Goal: Information Seeking & Learning: Learn about a topic

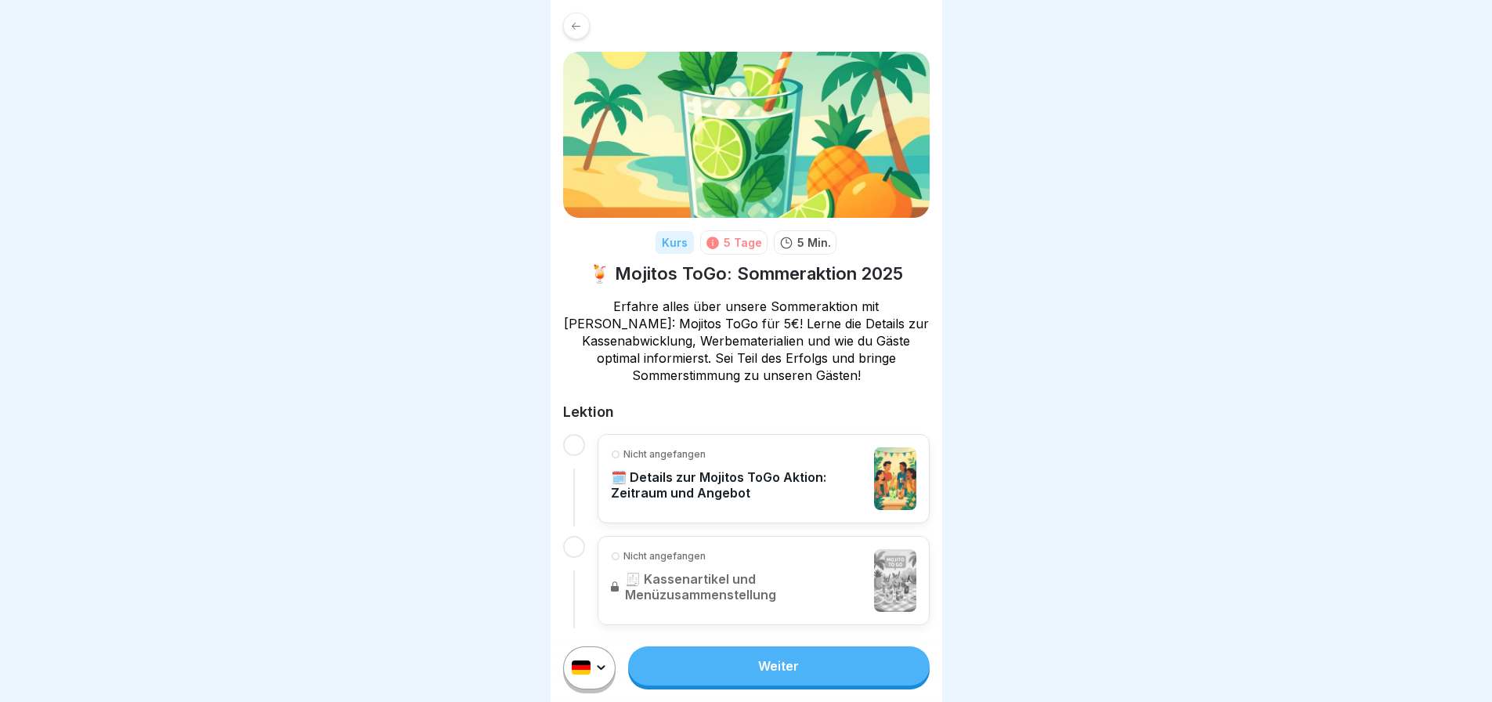
click at [791, 670] on link "Weiter" at bounding box center [778, 665] width 301 height 39
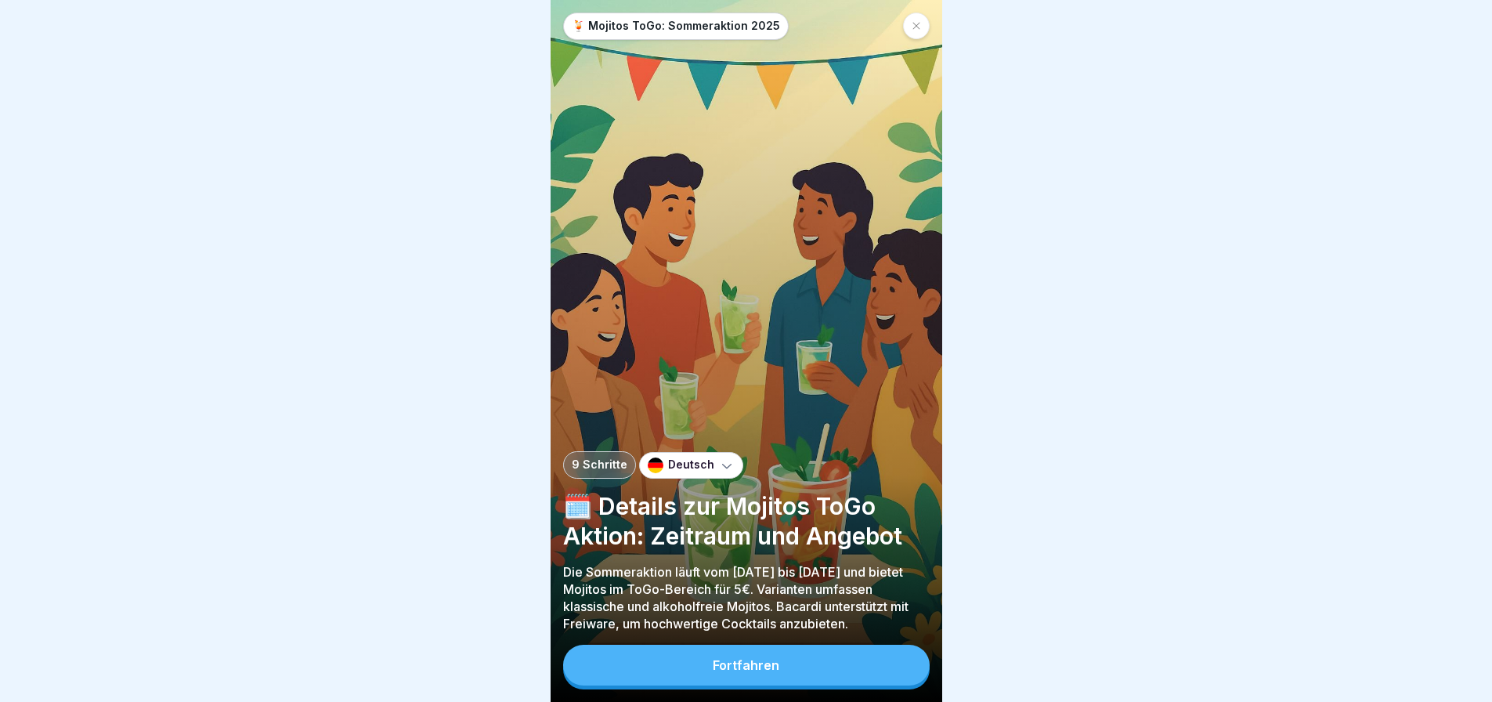
click at [804, 683] on button "Fortfahren" at bounding box center [746, 665] width 367 height 41
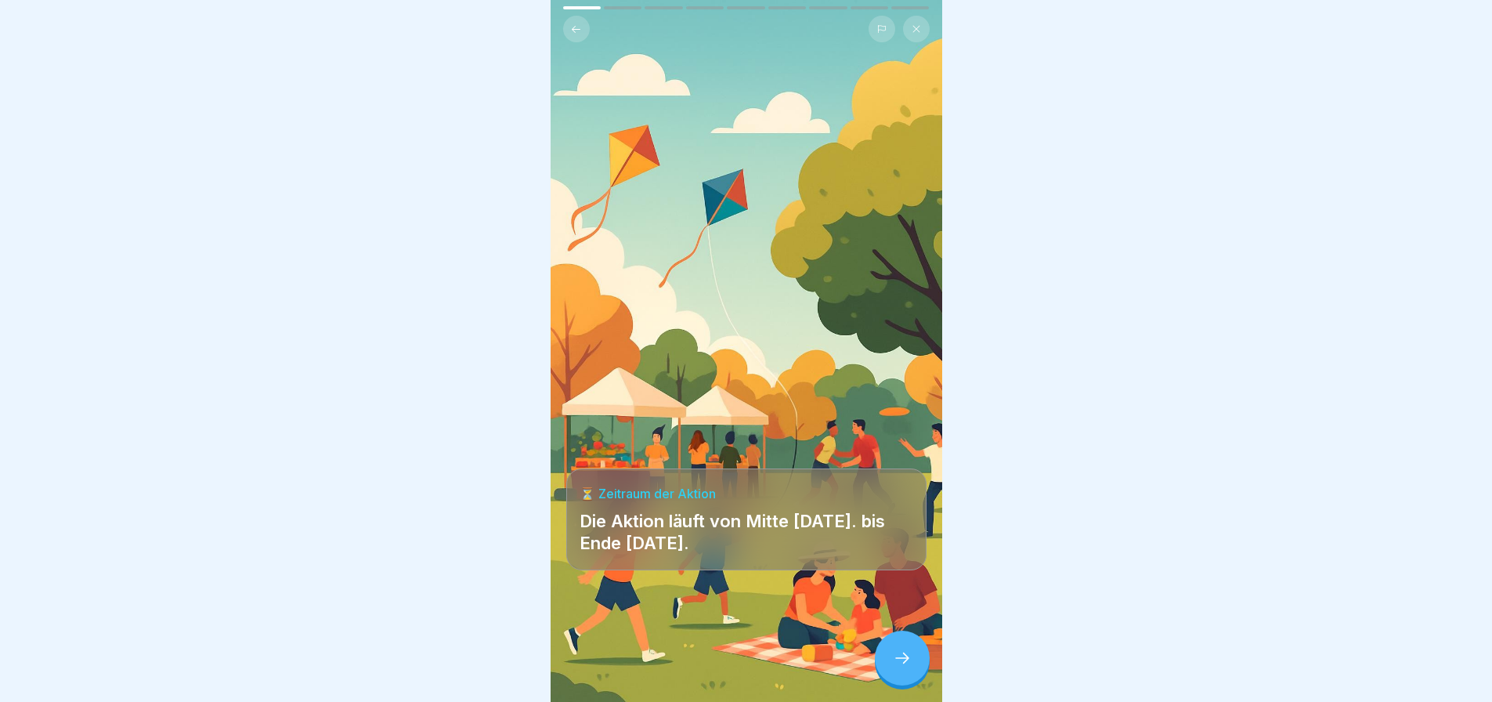
scroll to position [12, 0]
click at [901, 645] on div at bounding box center [902, 658] width 55 height 55
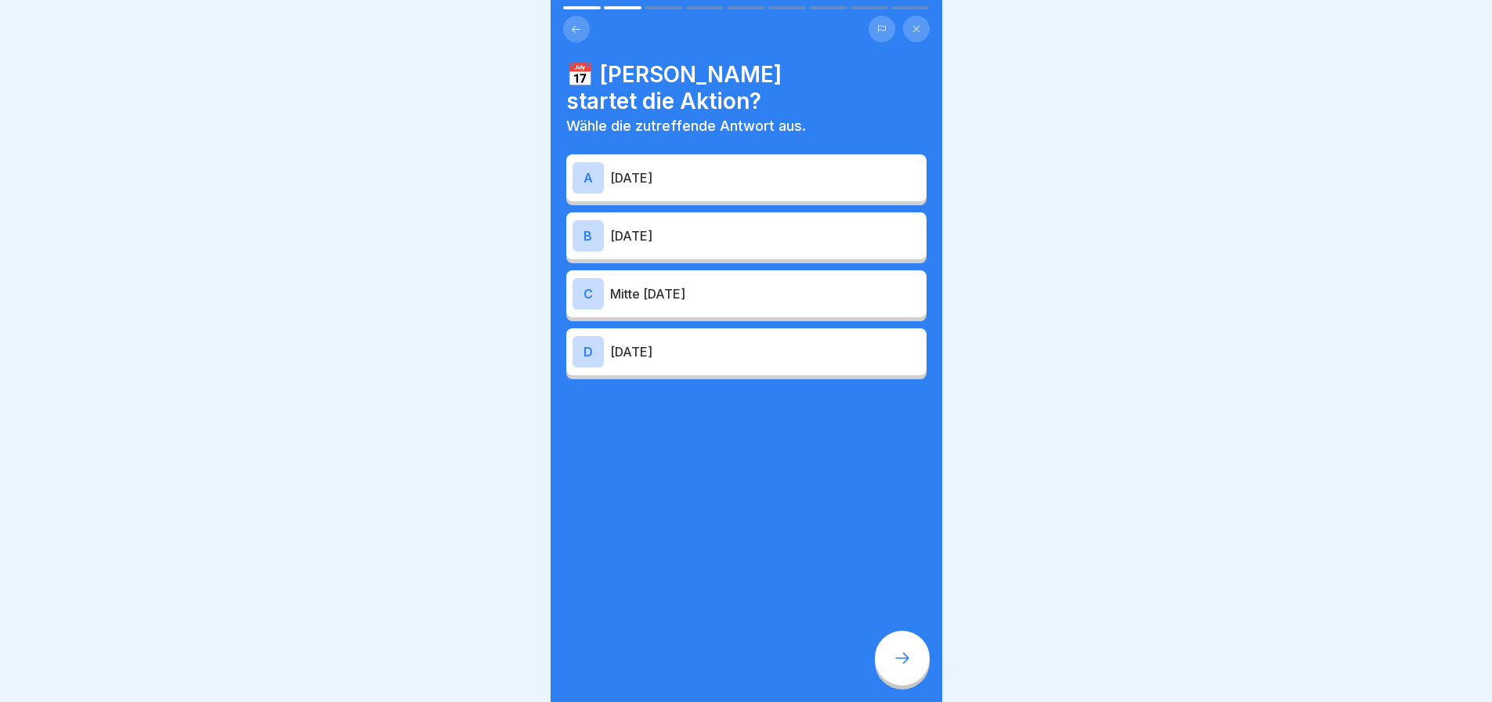
click at [774, 168] on p "[DATE]" at bounding box center [765, 177] width 310 height 19
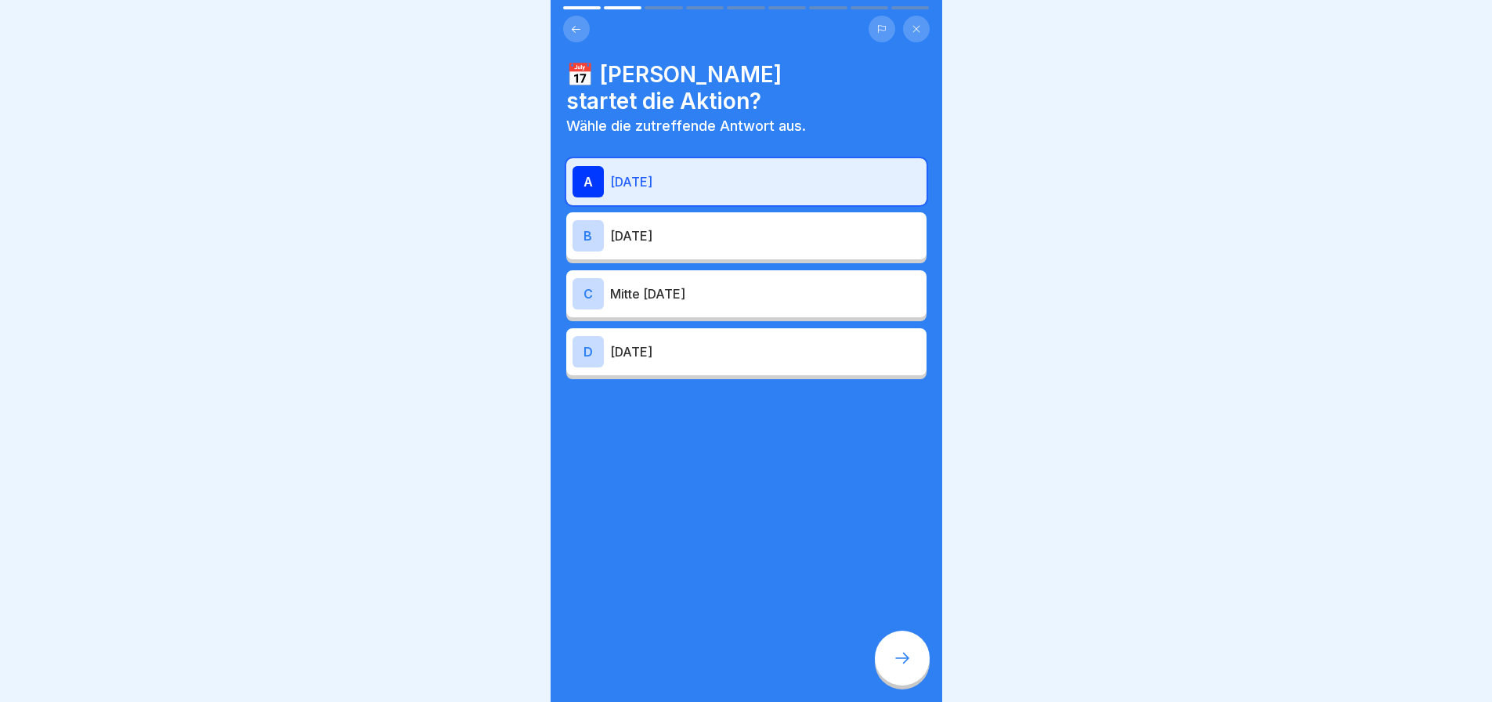
click at [895, 655] on icon at bounding box center [902, 658] width 19 height 19
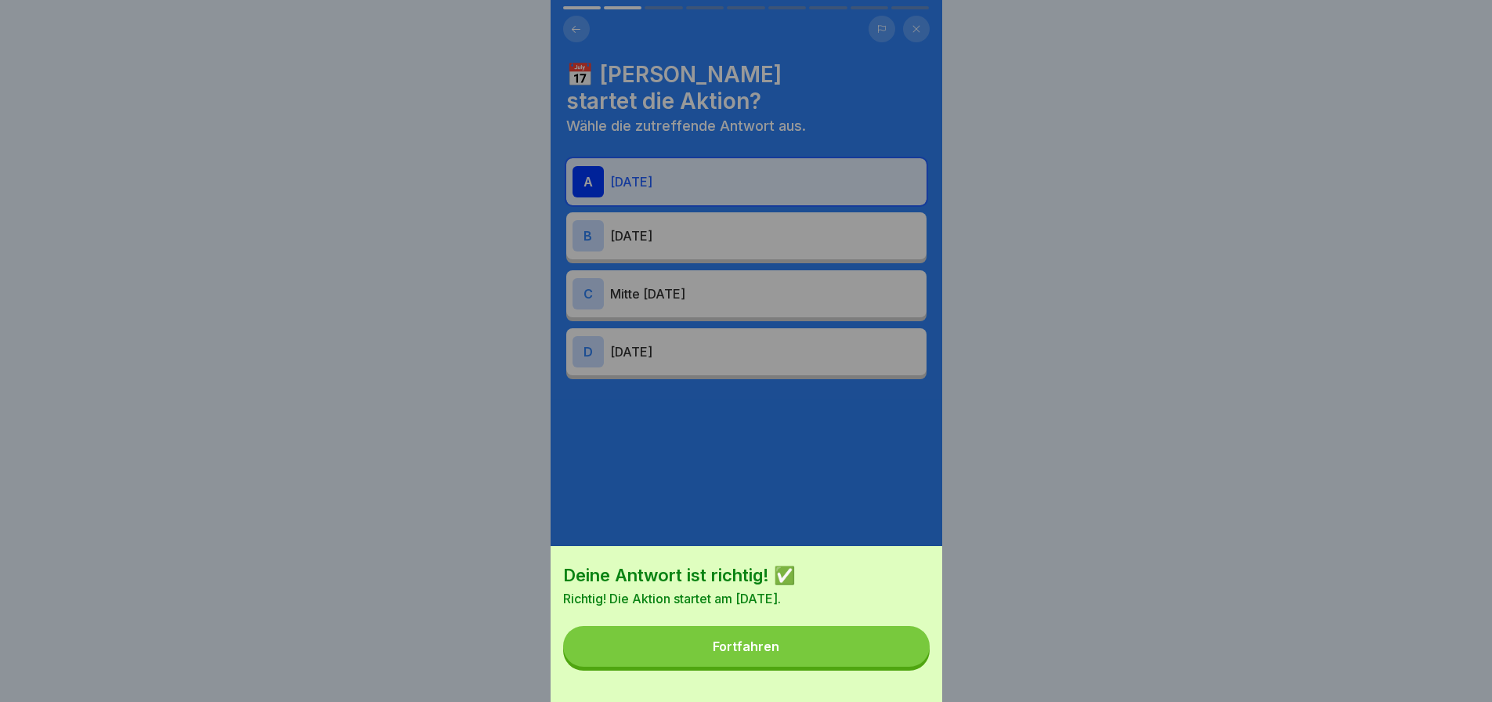
click at [877, 667] on button "Fortfahren" at bounding box center [746, 646] width 367 height 41
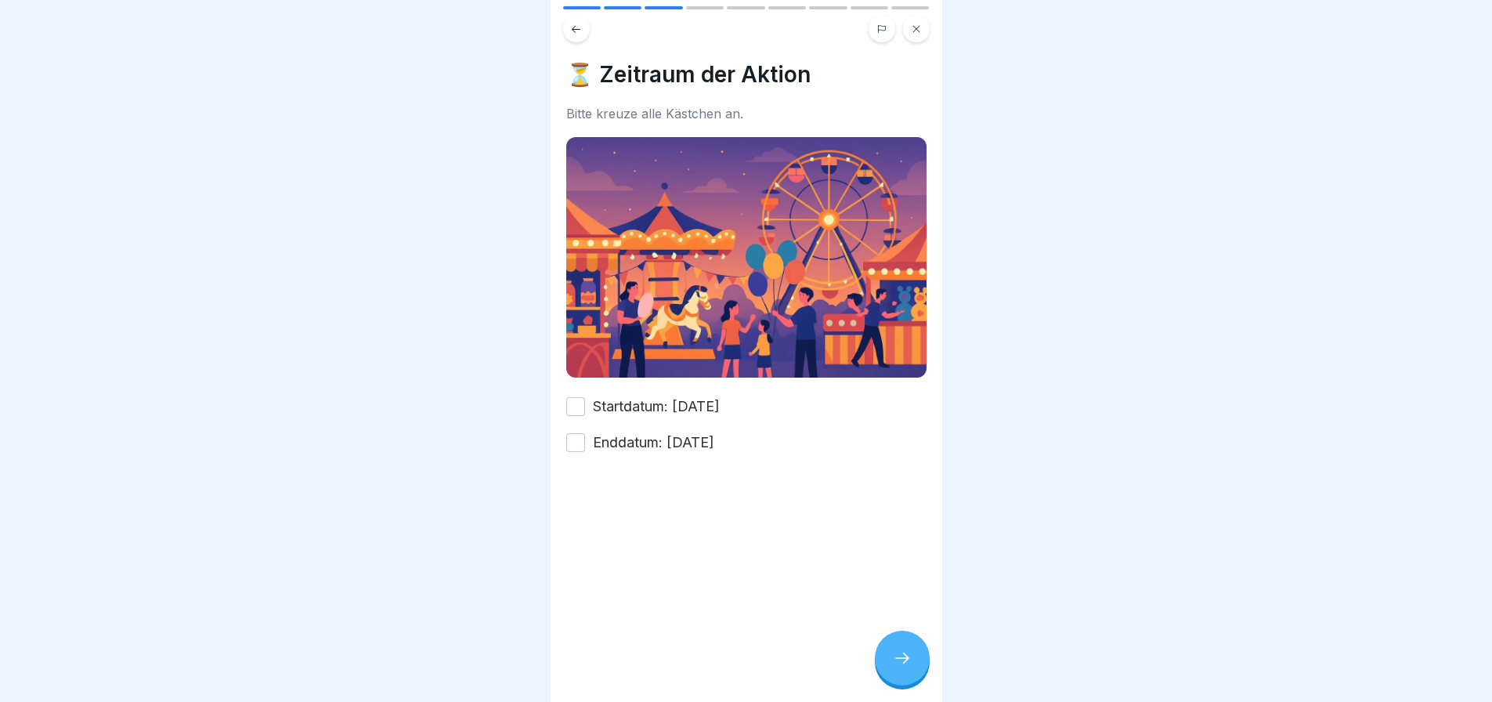
drag, startPoint x: 711, startPoint y: 423, endPoint x: 754, endPoint y: 458, distance: 55.7
click at [710, 432] on label "Enddatum: [DATE]" at bounding box center [653, 442] width 121 height 20
click at [585, 433] on button "Enddatum: [DATE]" at bounding box center [575, 442] width 19 height 19
drag, startPoint x: 693, startPoint y: 389, endPoint x: 846, endPoint y: 551, distance: 222.8
click at [694, 396] on label "Startdatum: [DATE]" at bounding box center [656, 406] width 127 height 20
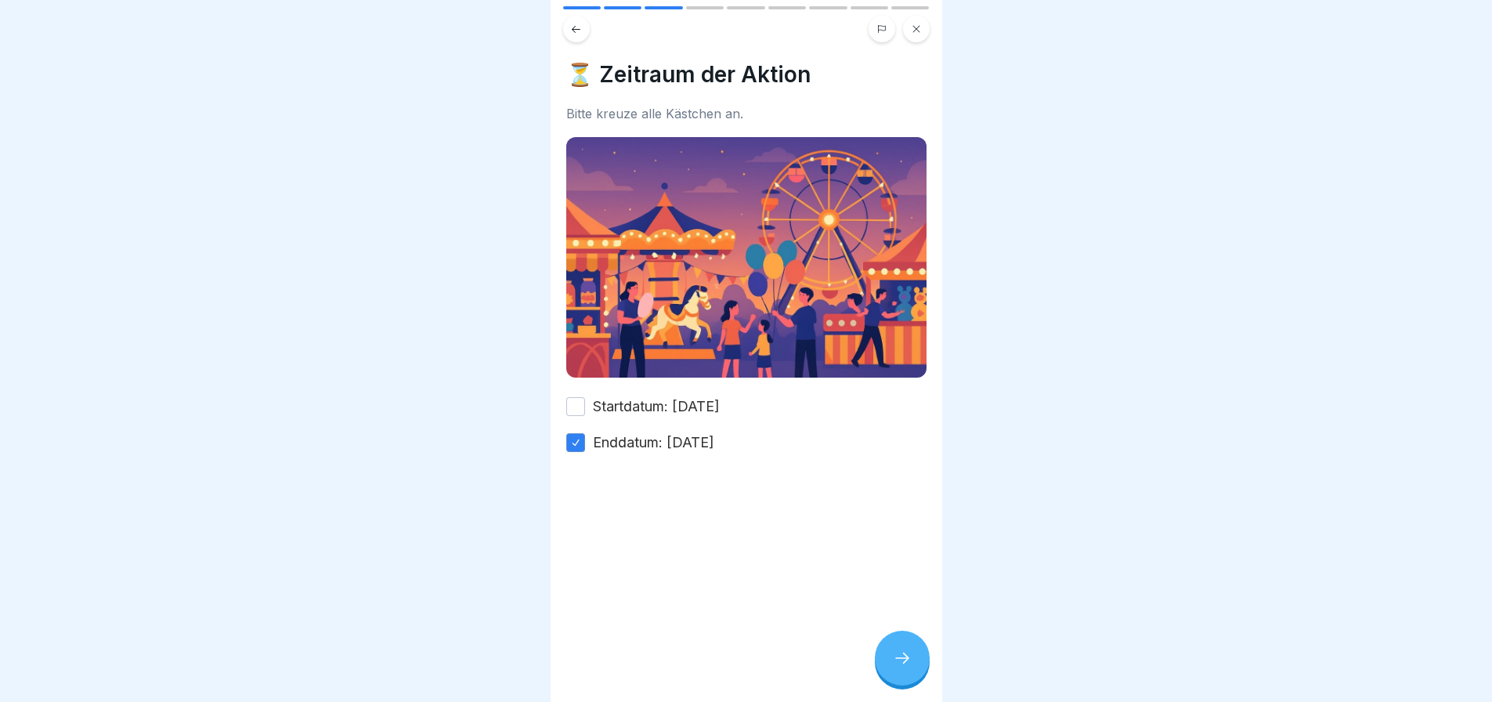
click at [585, 397] on button "Startdatum: [DATE]" at bounding box center [575, 406] width 19 height 19
click at [903, 658] on icon at bounding box center [902, 658] width 19 height 19
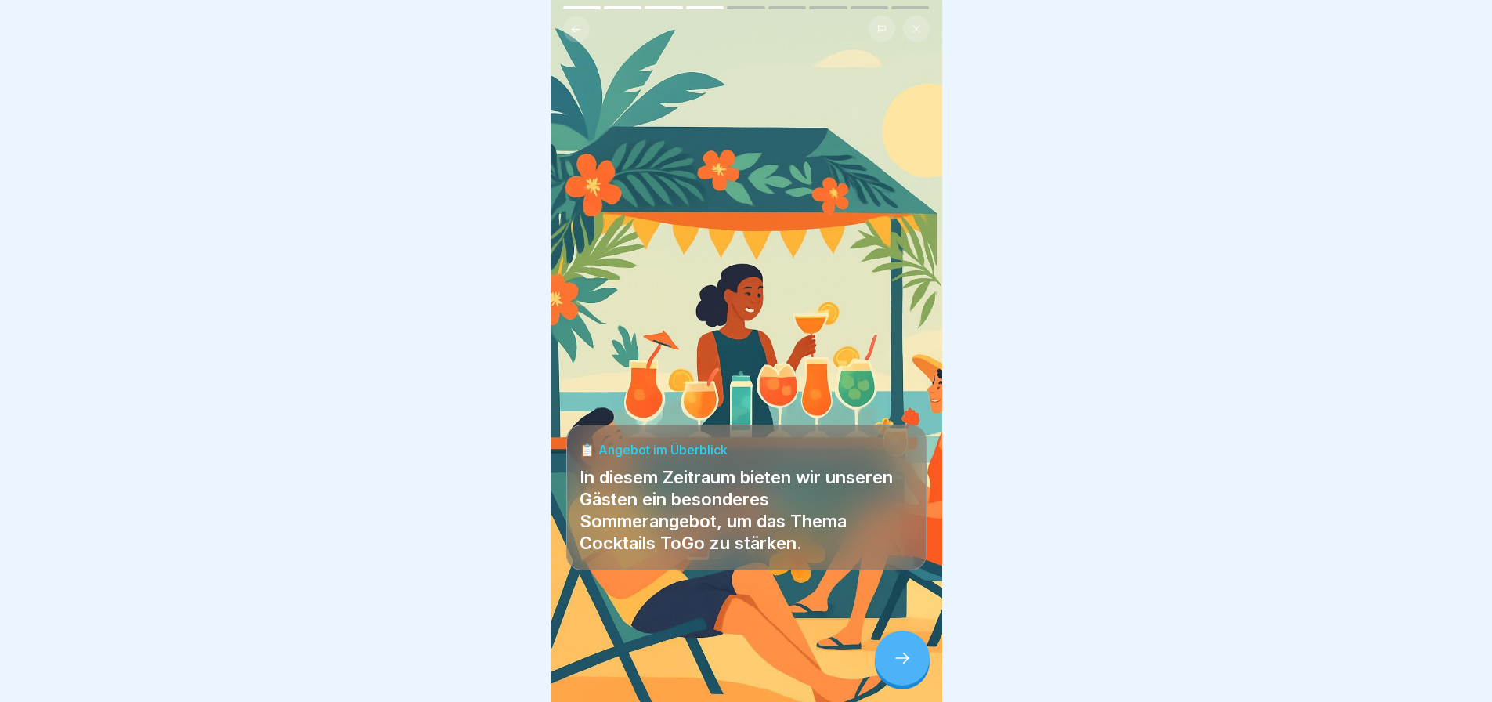
click at [905, 658] on icon at bounding box center [902, 658] width 19 height 19
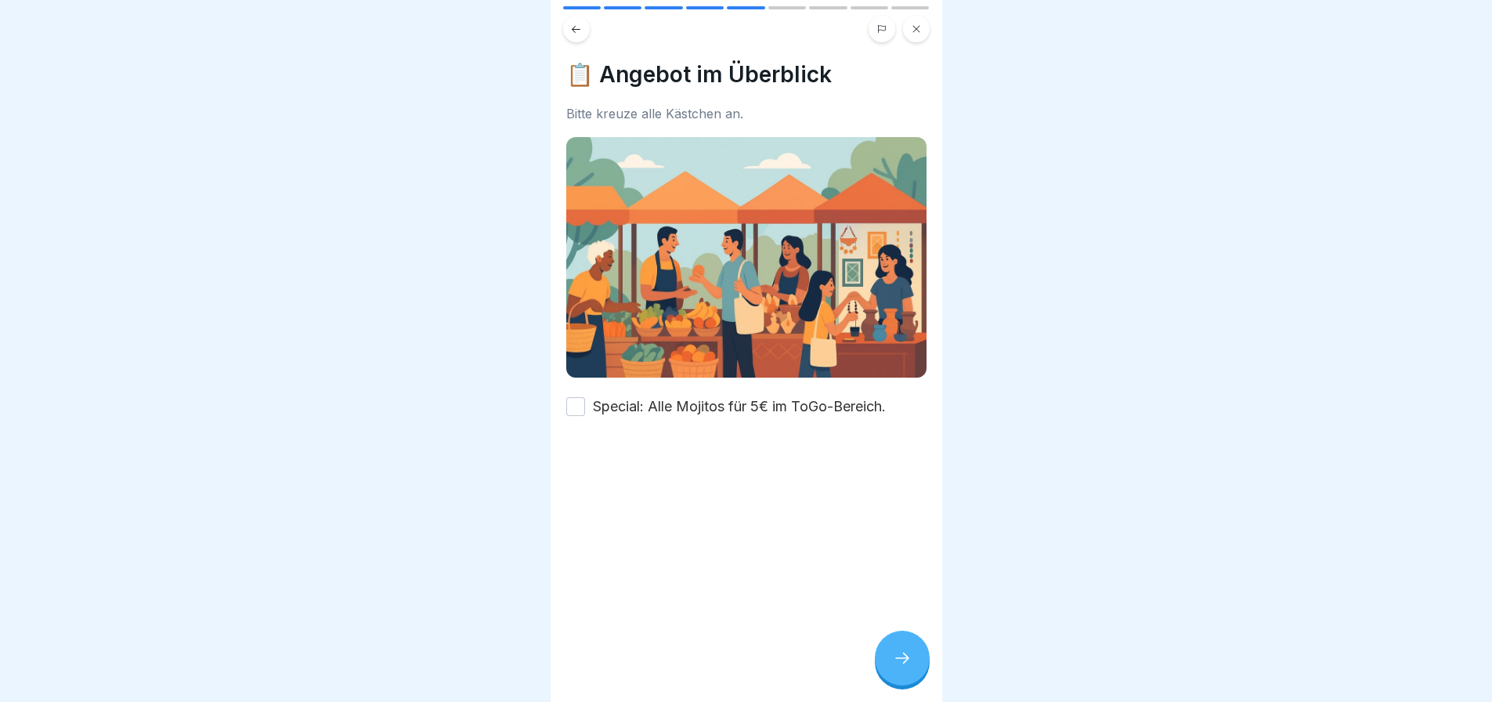
click at [765, 396] on label "Special: Alle Mojitos für 5€ im ToGo-Bereich." at bounding box center [739, 406] width 293 height 20
click at [585, 397] on button "Special: Alle Mojitos für 5€ im ToGo-Bereich." at bounding box center [575, 406] width 19 height 19
click at [922, 645] on div at bounding box center [902, 658] width 55 height 55
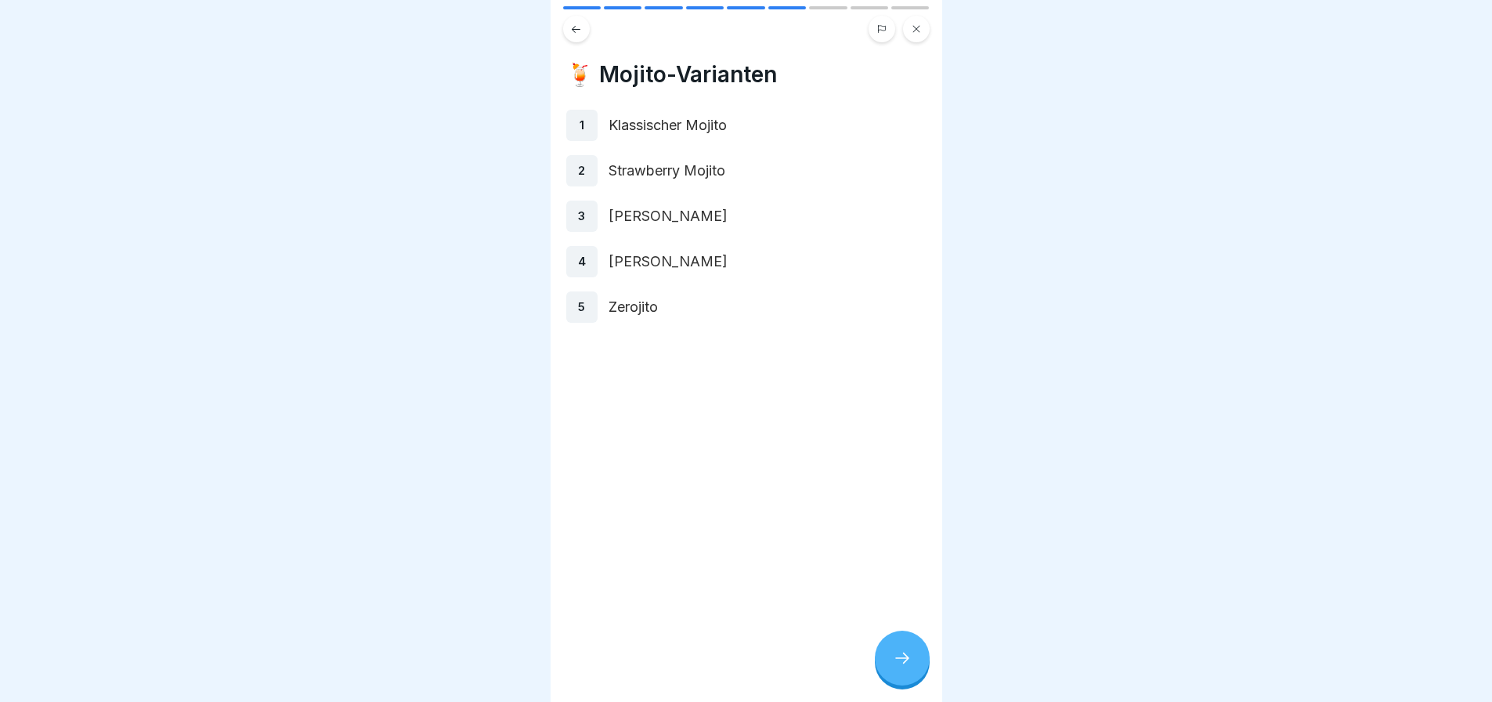
click at [920, 638] on div "🍹 Mojitos ToGo: Sommeraktion 2025 9 Schritte Deutsch 🗓️ Details zur Mojitos ToG…" at bounding box center [747, 351] width 392 height 702
click at [916, 640] on div at bounding box center [902, 658] width 55 height 55
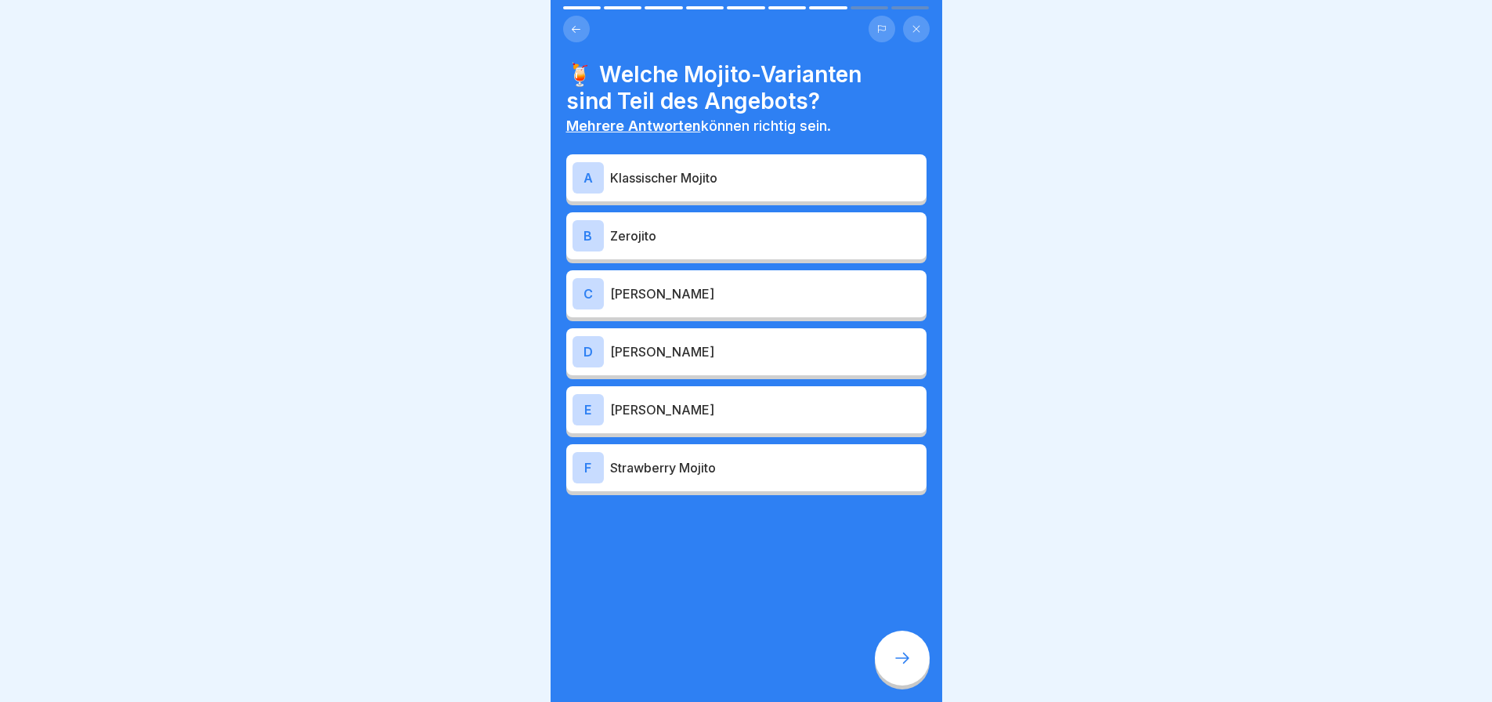
click at [838, 168] on p "Klassischer Mojito" at bounding box center [765, 177] width 310 height 19
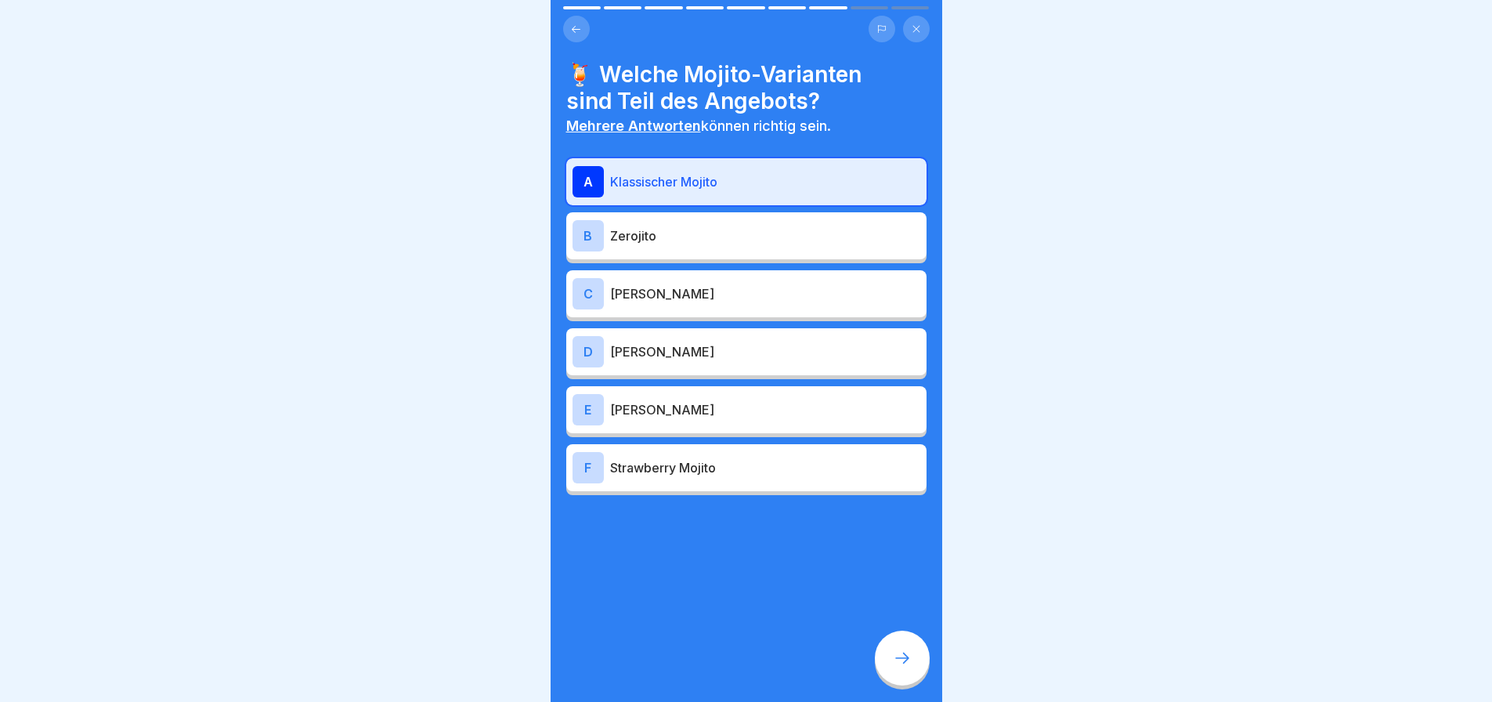
click at [806, 226] on p "Zerojito" at bounding box center [765, 235] width 310 height 19
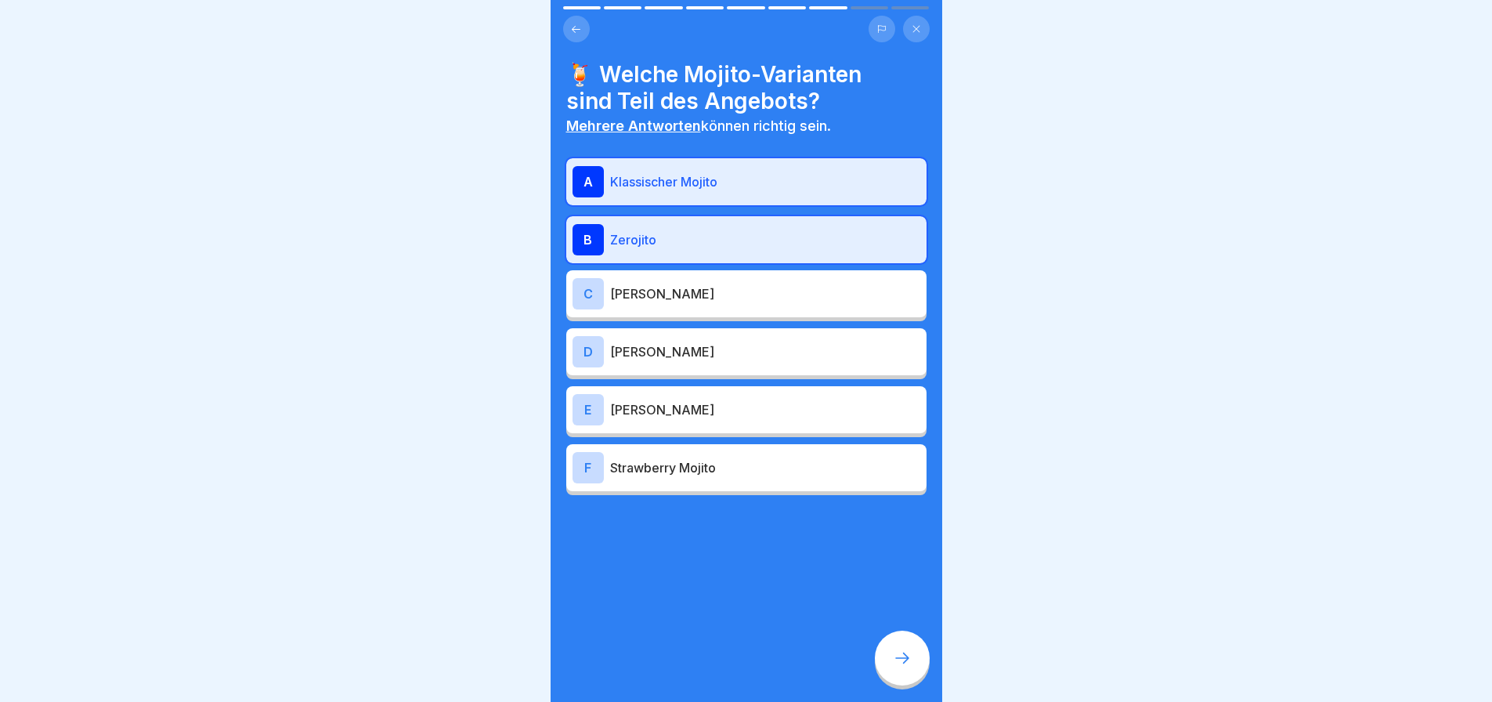
click at [723, 394] on div "E [PERSON_NAME]" at bounding box center [747, 409] width 348 height 31
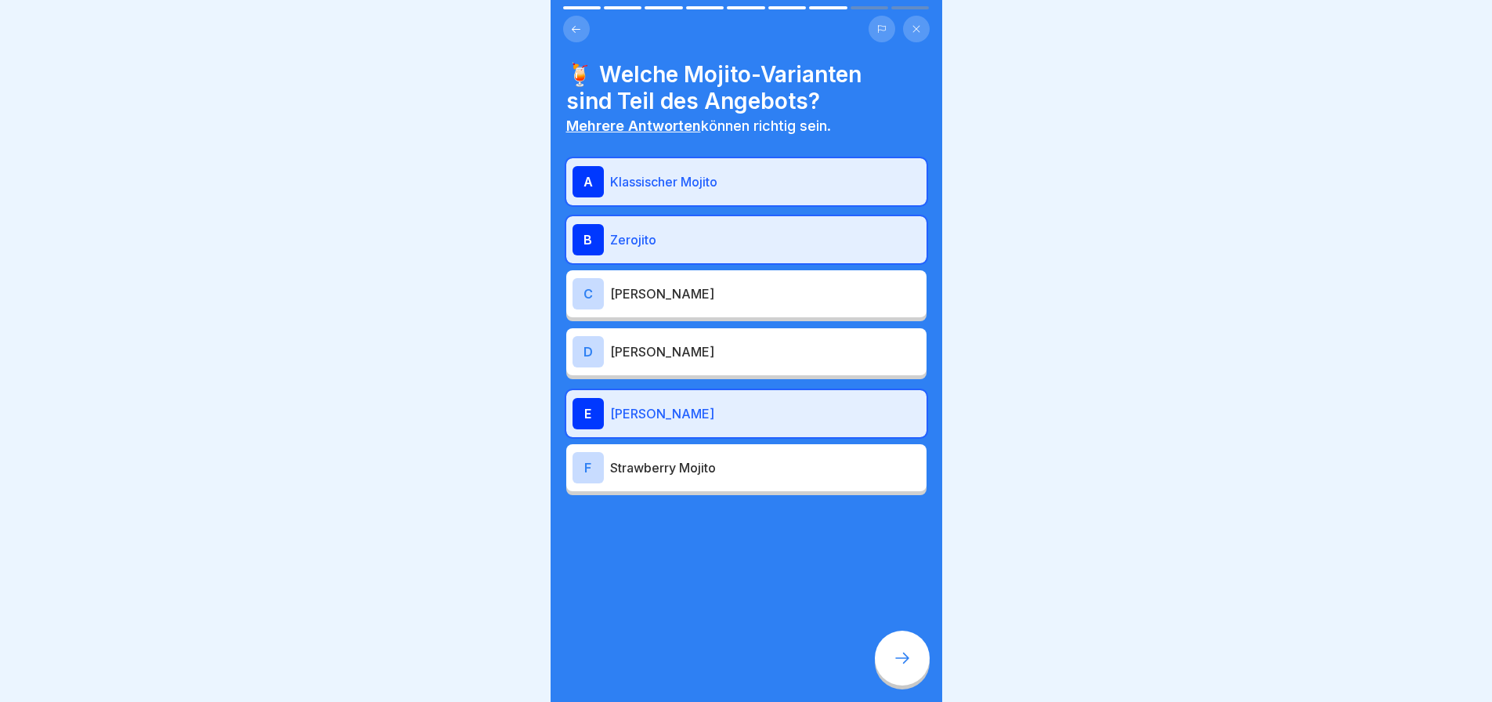
click at [729, 345] on p "[PERSON_NAME]" at bounding box center [765, 351] width 310 height 19
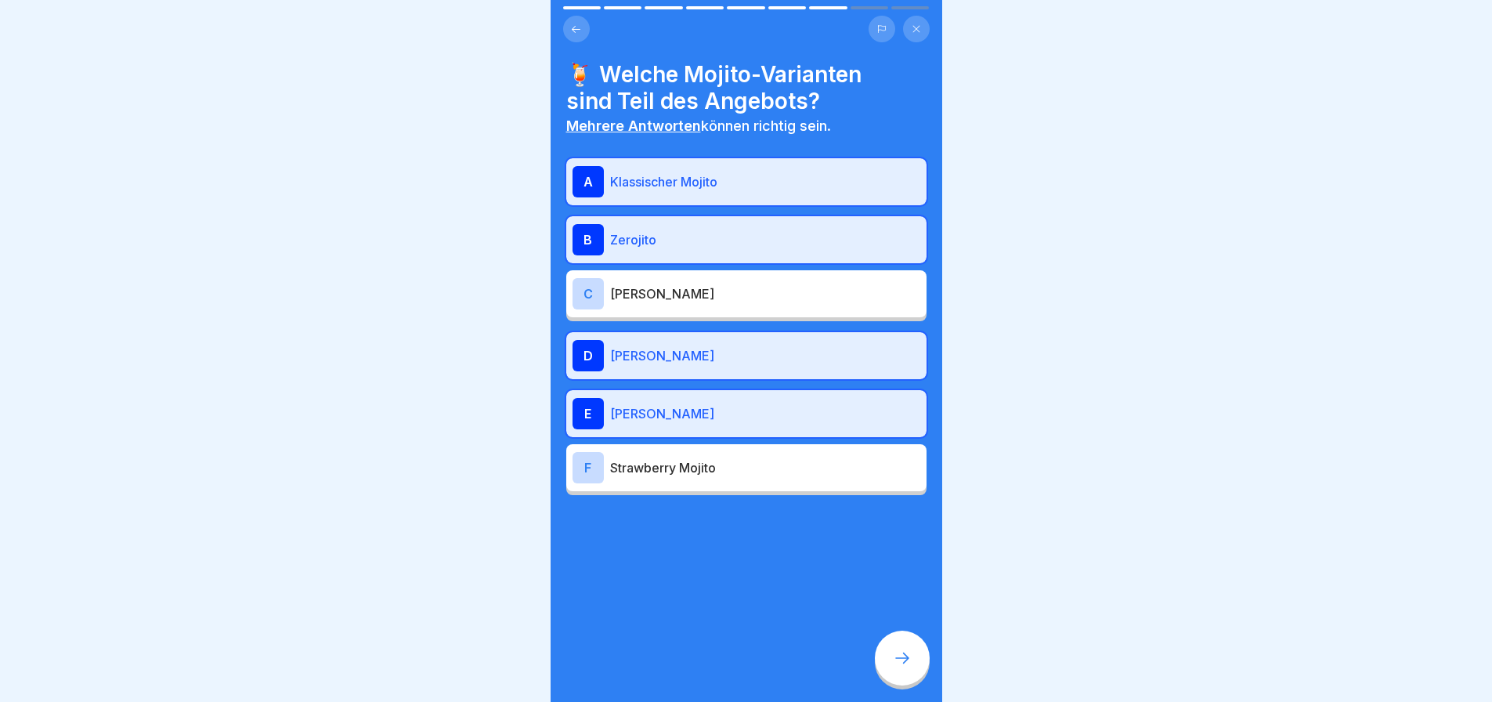
click at [908, 649] on div at bounding box center [902, 658] width 55 height 55
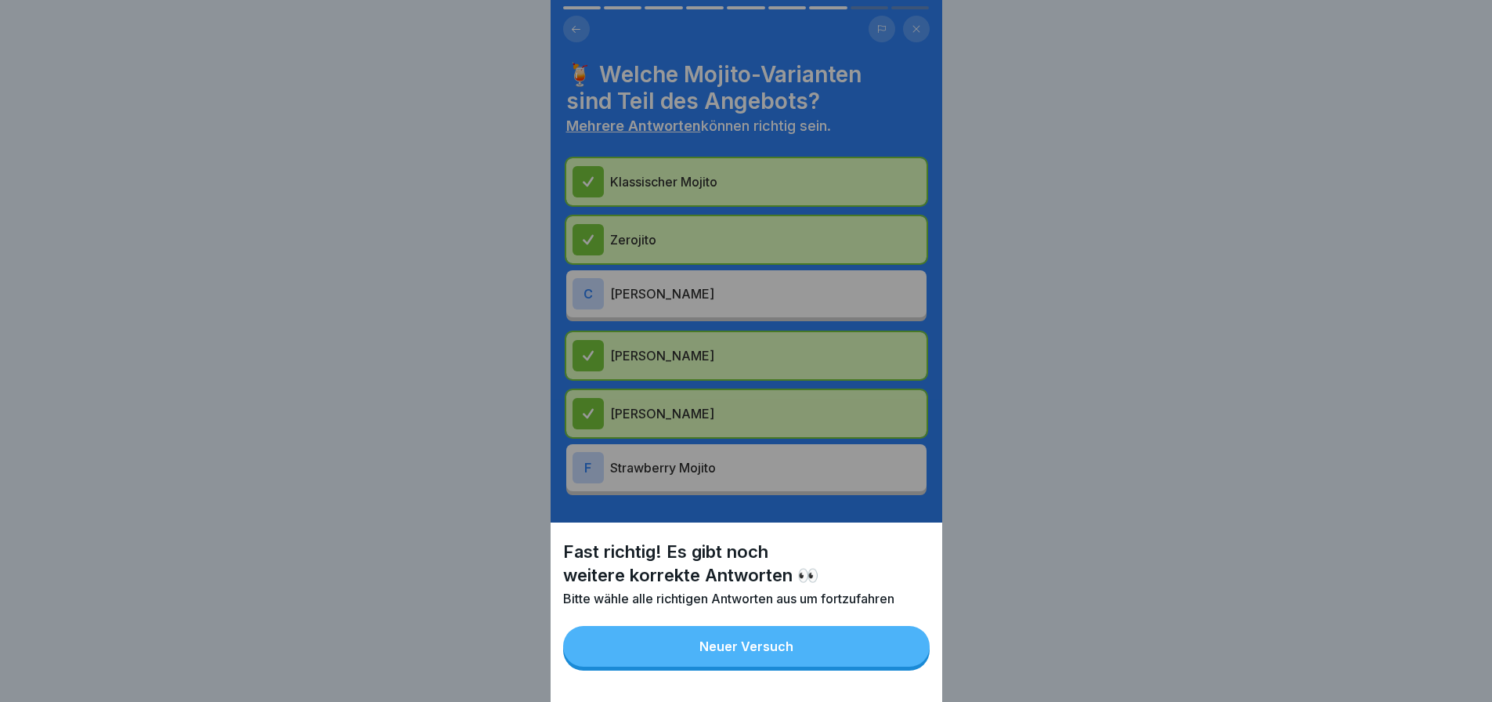
click at [864, 666] on button "Neuer Versuch" at bounding box center [746, 646] width 367 height 41
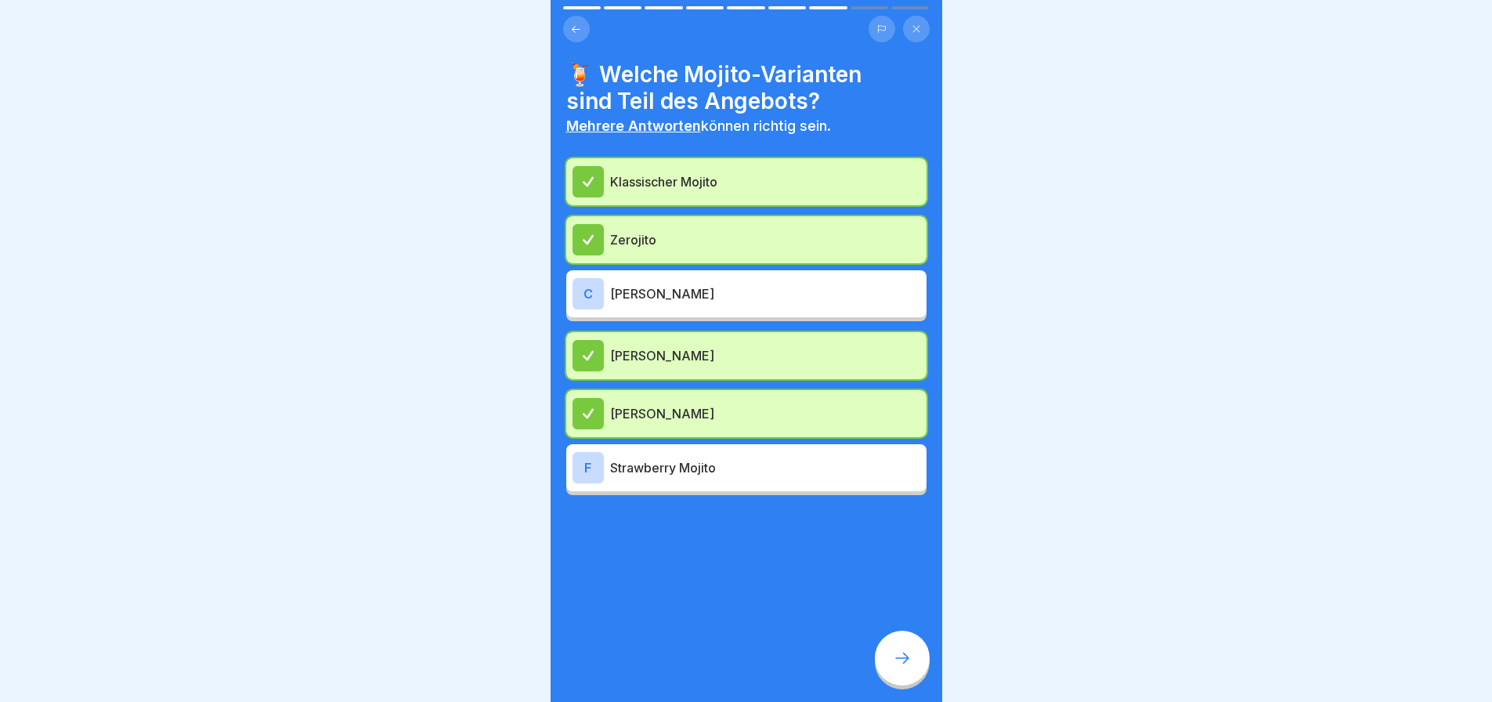
click at [769, 466] on div "F Strawberry Mojito" at bounding box center [747, 467] width 348 height 31
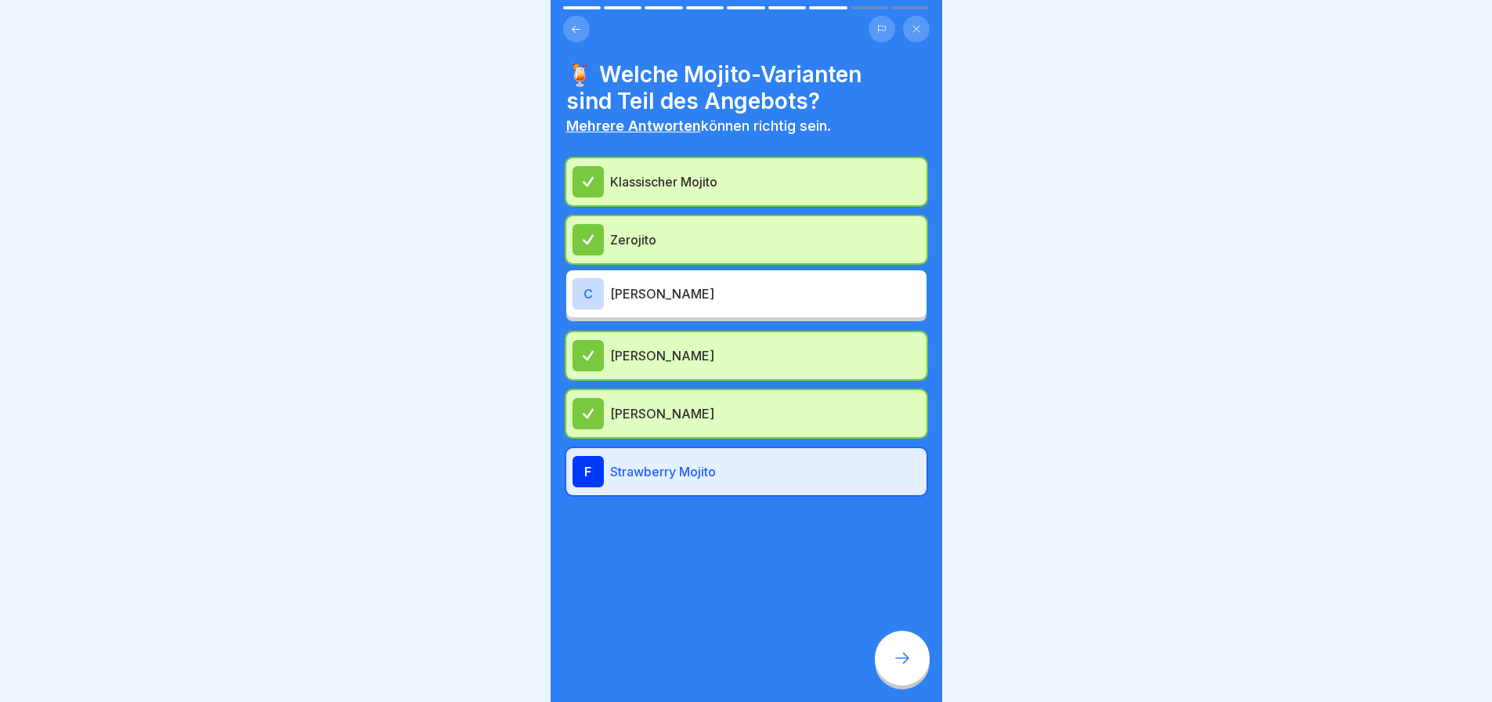
click at [770, 298] on div "C [PERSON_NAME]" at bounding box center [746, 293] width 360 height 47
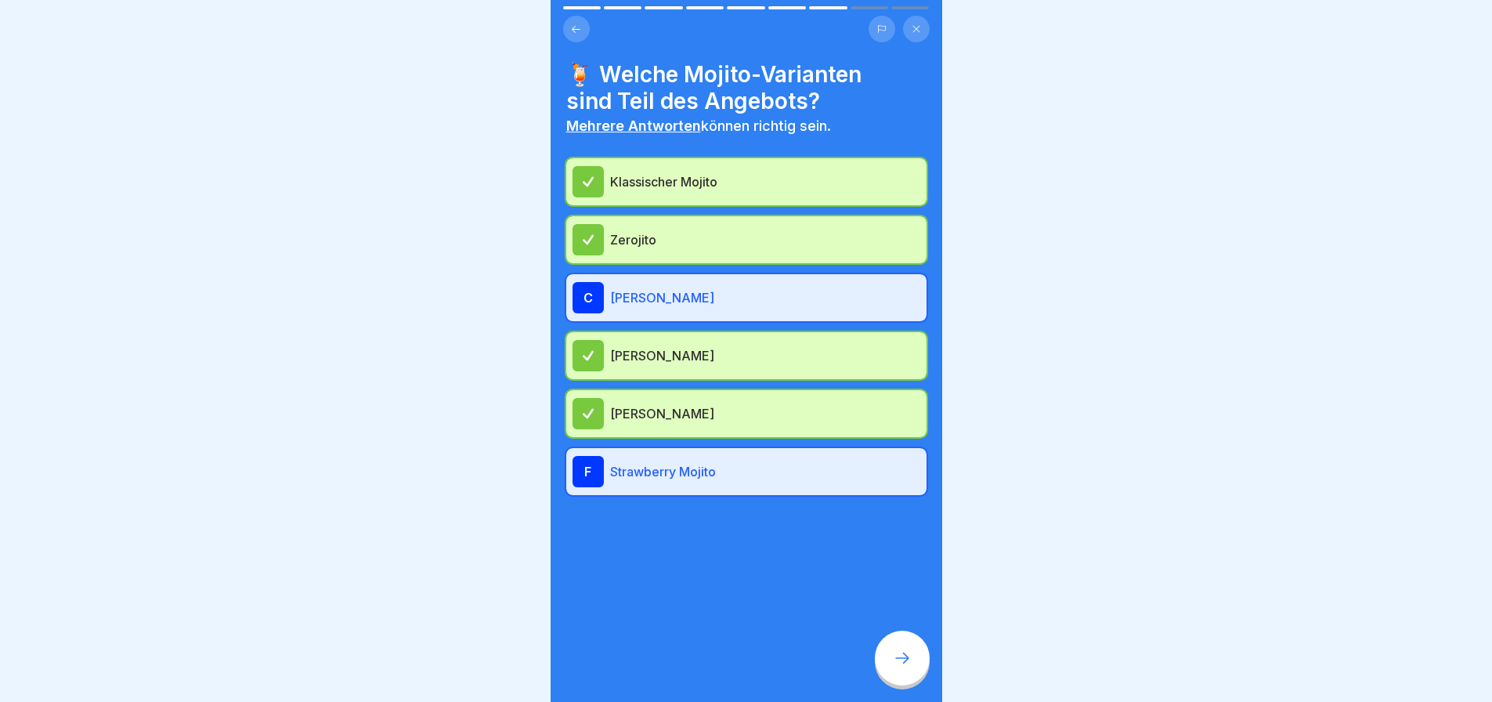
click at [913, 661] on div at bounding box center [902, 658] width 55 height 55
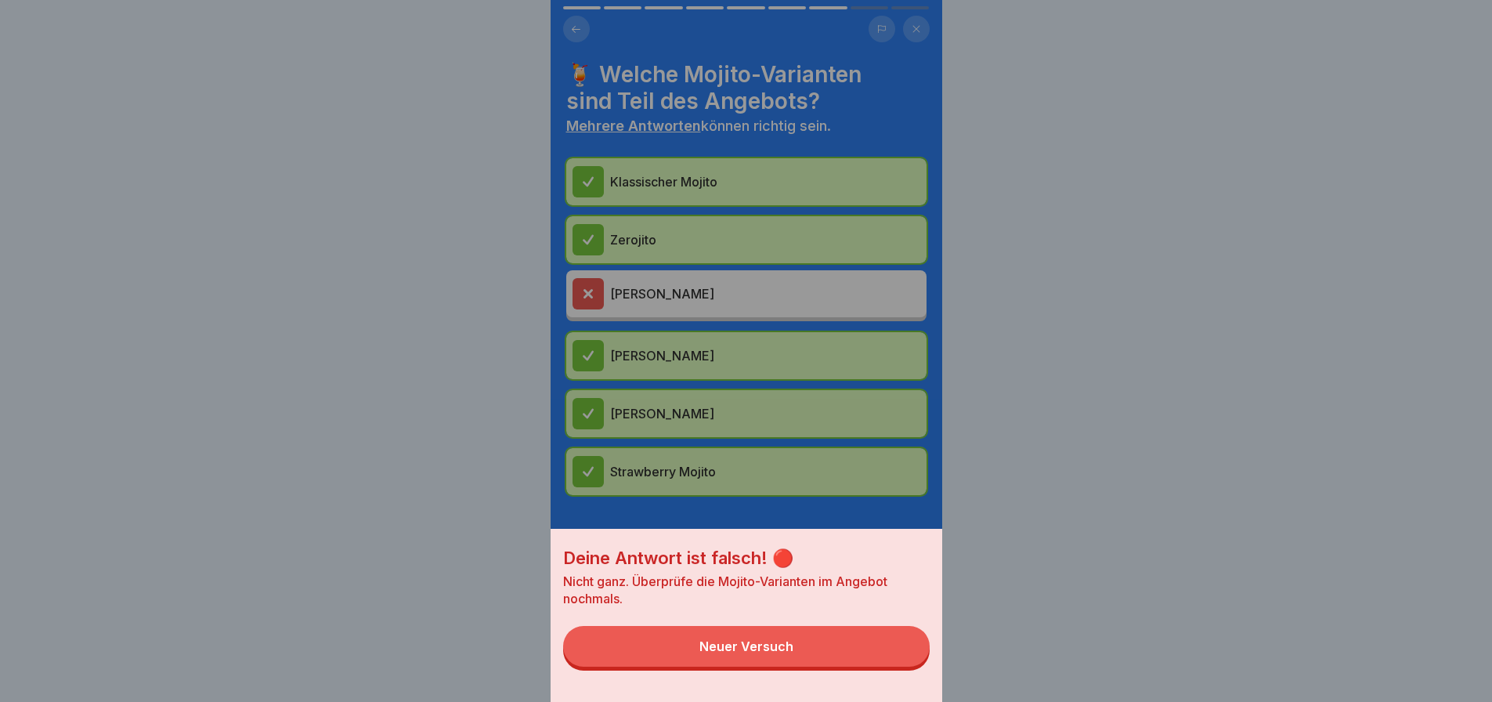
click at [862, 660] on button "Neuer Versuch" at bounding box center [746, 646] width 367 height 41
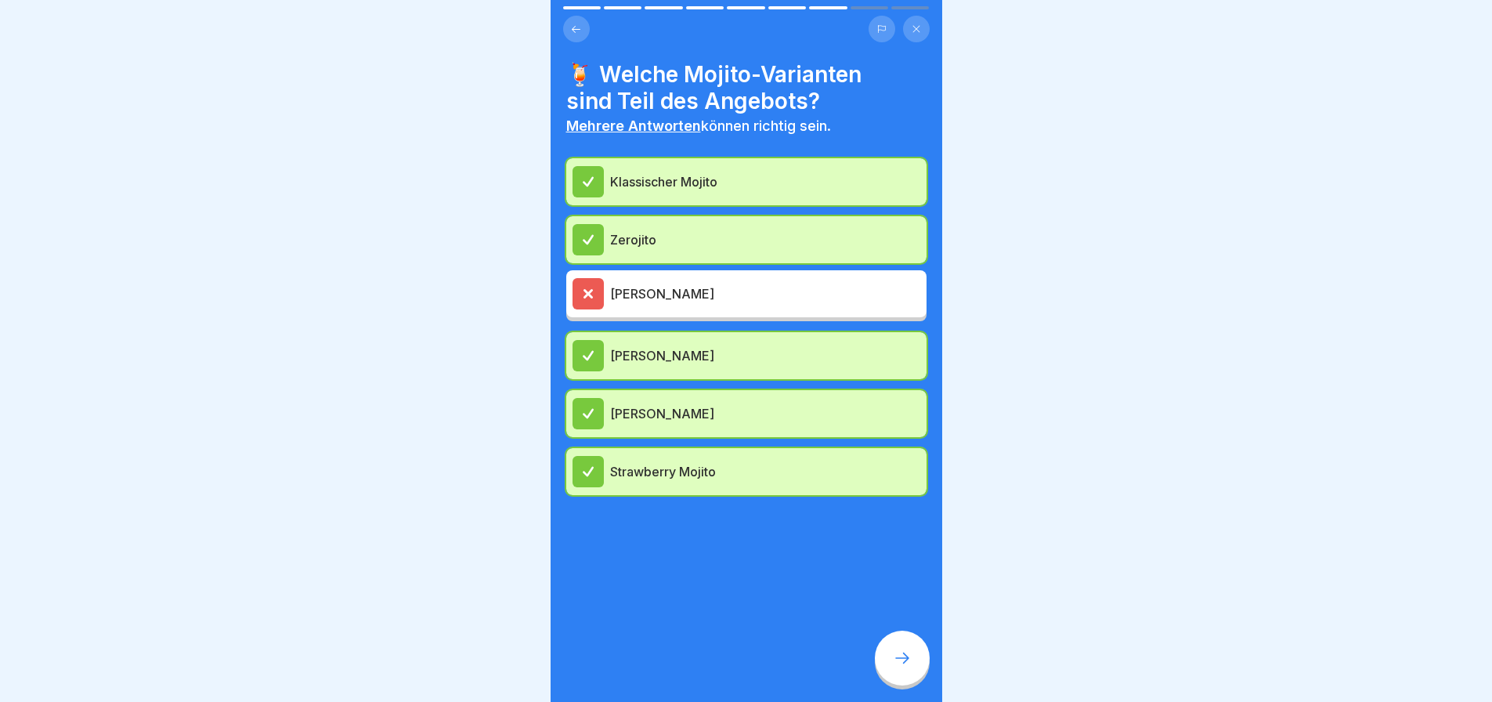
click at [717, 270] on div "[PERSON_NAME]" at bounding box center [746, 293] width 360 height 47
click at [917, 627] on div "🍹 Welche Mojito-Varianten sind Teil des Angebots? Mehrere Antworten können rich…" at bounding box center [747, 351] width 392 height 702
click at [918, 644] on div at bounding box center [902, 658] width 55 height 55
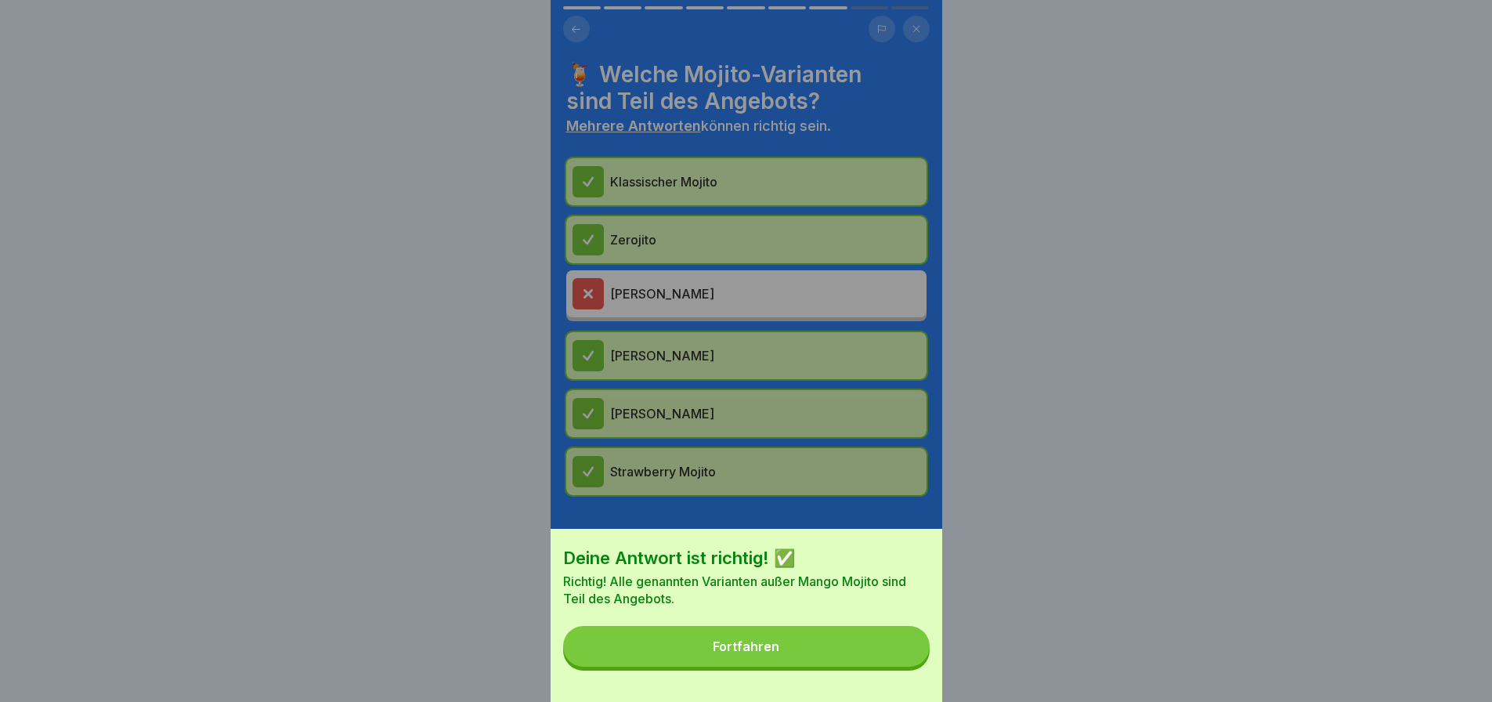
drag, startPoint x: 882, startPoint y: 663, endPoint x: 888, endPoint y: 649, distance: 16.1
click at [882, 663] on button "Fortfahren" at bounding box center [746, 646] width 367 height 41
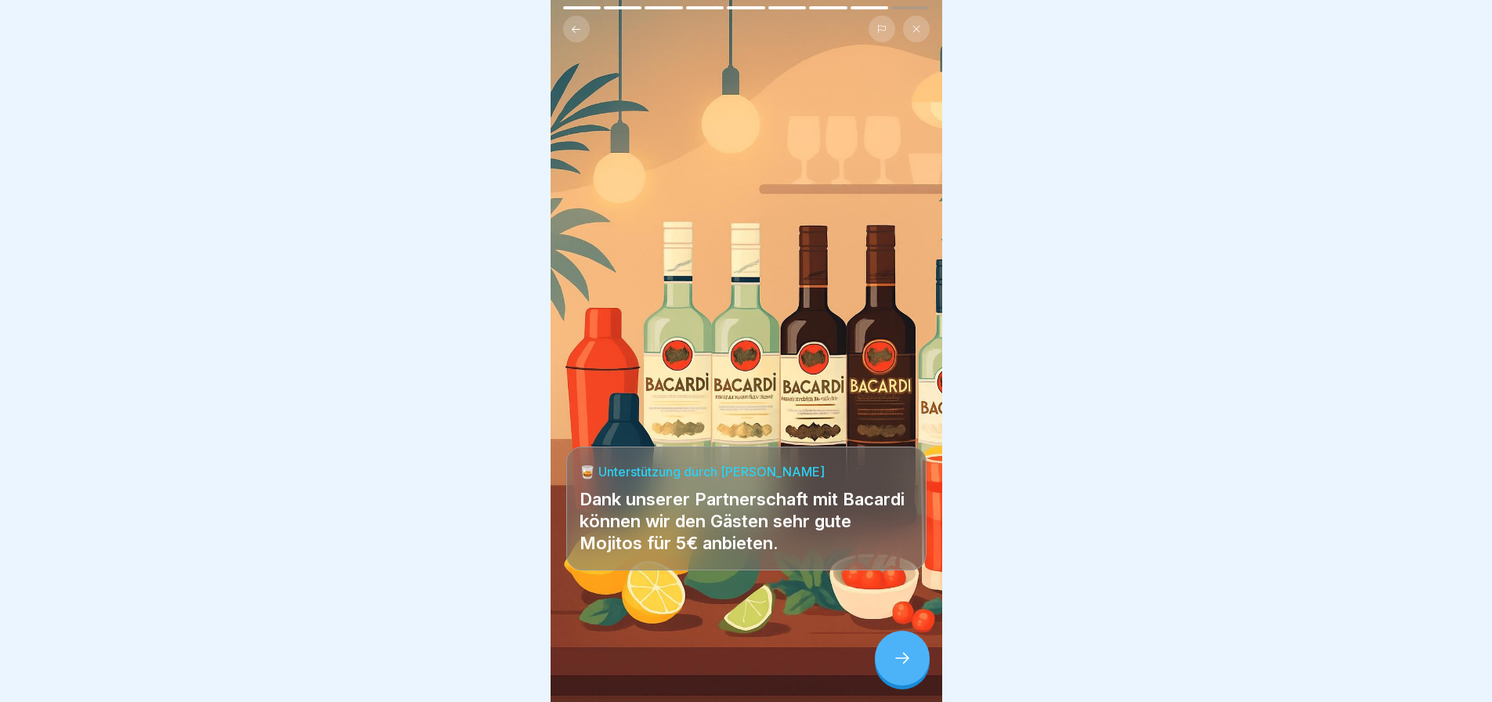
click at [908, 649] on div at bounding box center [902, 658] width 55 height 55
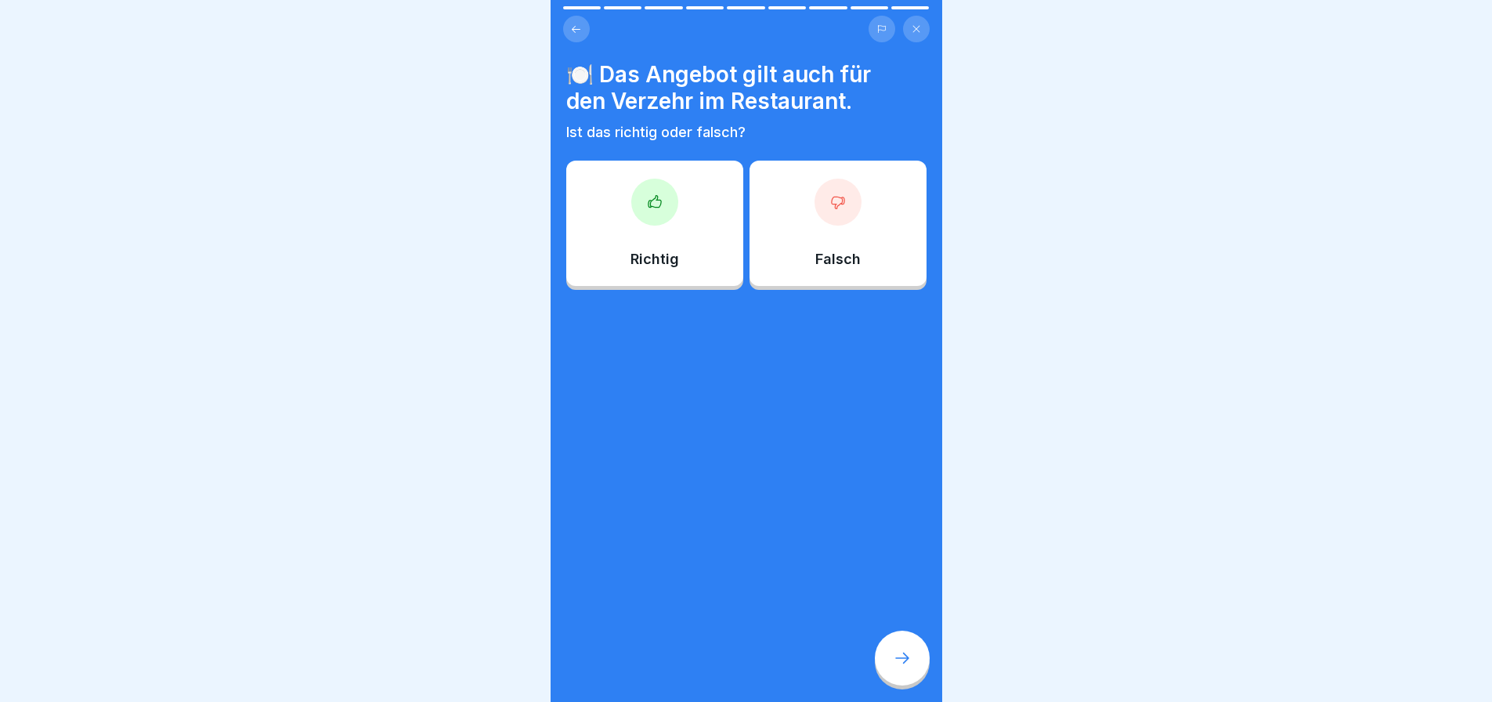
click at [829, 222] on div "Falsch" at bounding box center [838, 223] width 177 height 125
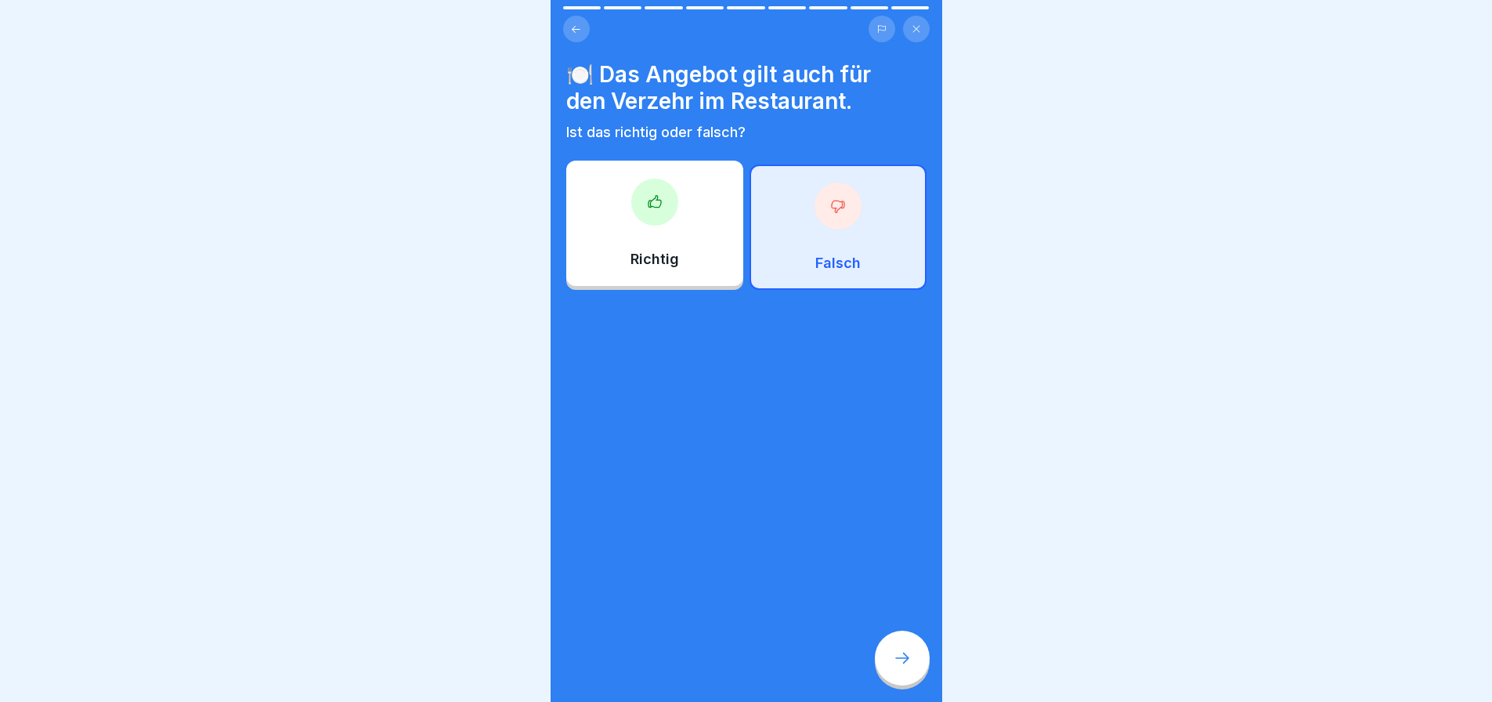
click at [921, 660] on div at bounding box center [902, 658] width 55 height 55
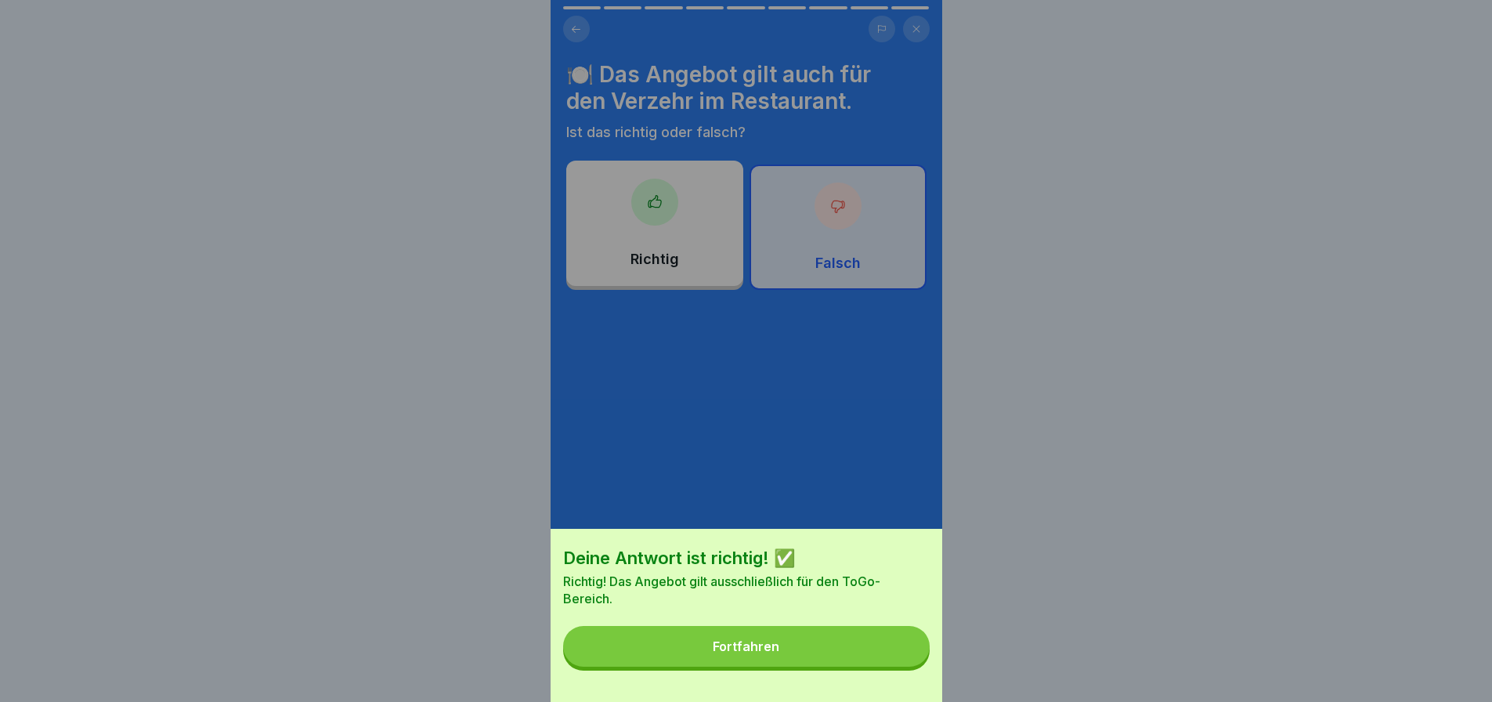
click at [872, 667] on button "Fortfahren" at bounding box center [746, 646] width 367 height 41
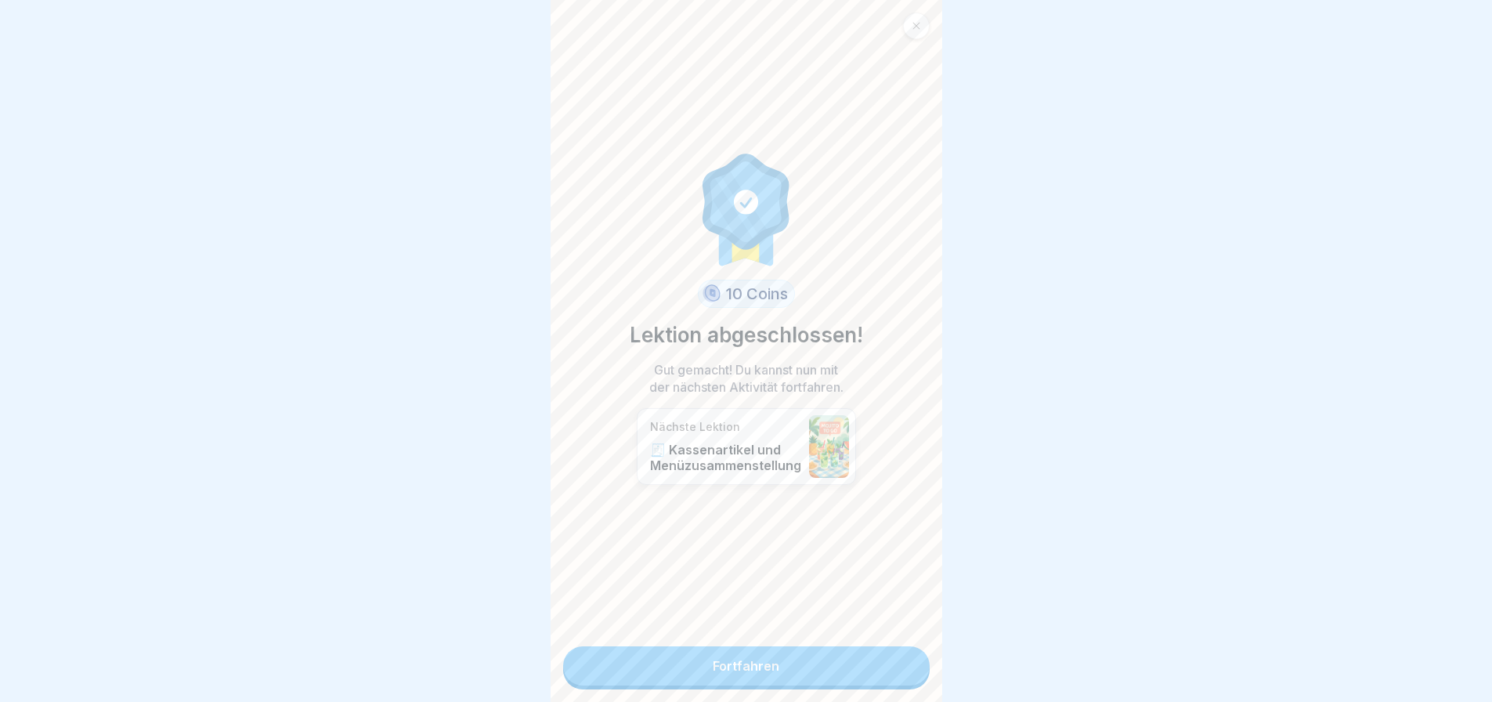
click at [872, 635] on div "10 Coins Lektion abgeschlossen! Gut gemacht! Du kannst nun mit der nächsten Akt…" at bounding box center [747, 351] width 392 height 702
click at [789, 654] on link "Fortfahren" at bounding box center [746, 665] width 367 height 39
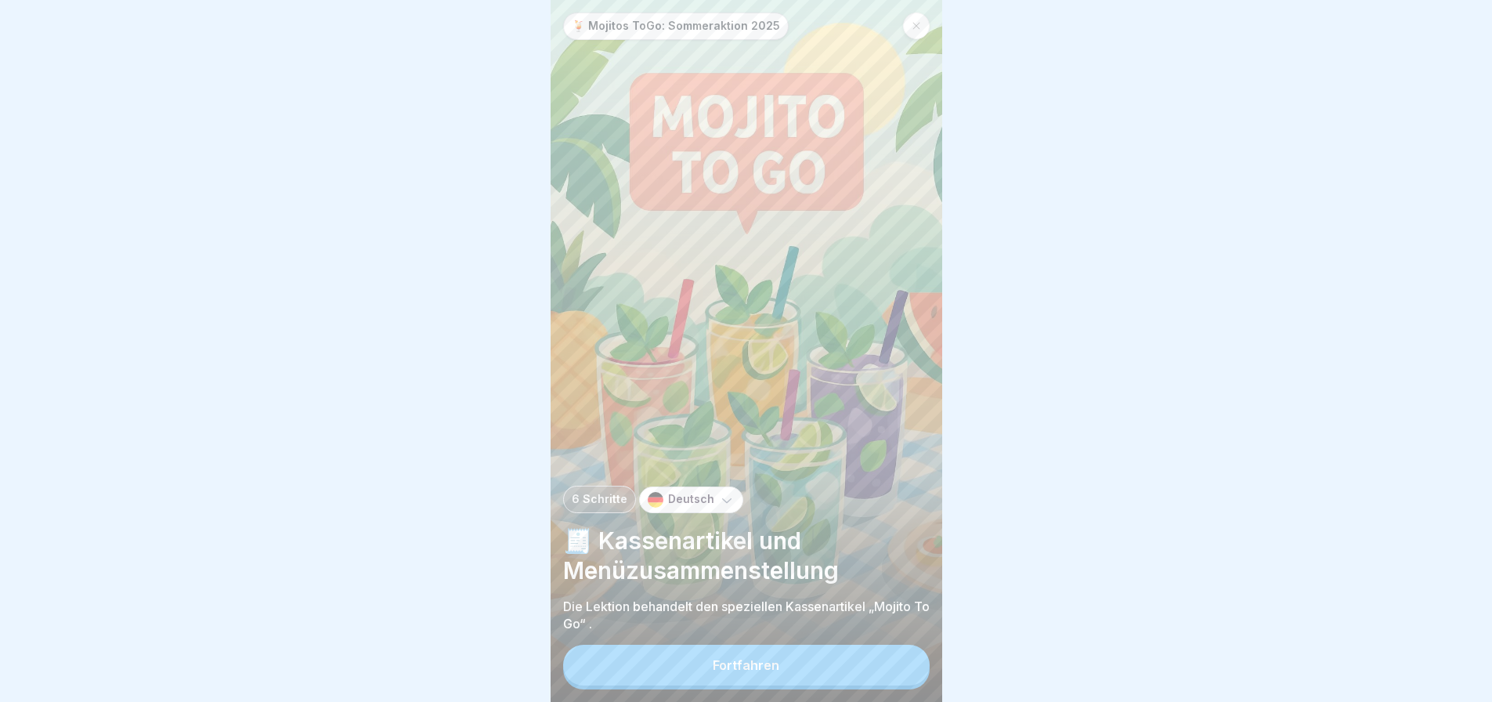
click at [826, 664] on button "Fortfahren" at bounding box center [746, 665] width 367 height 41
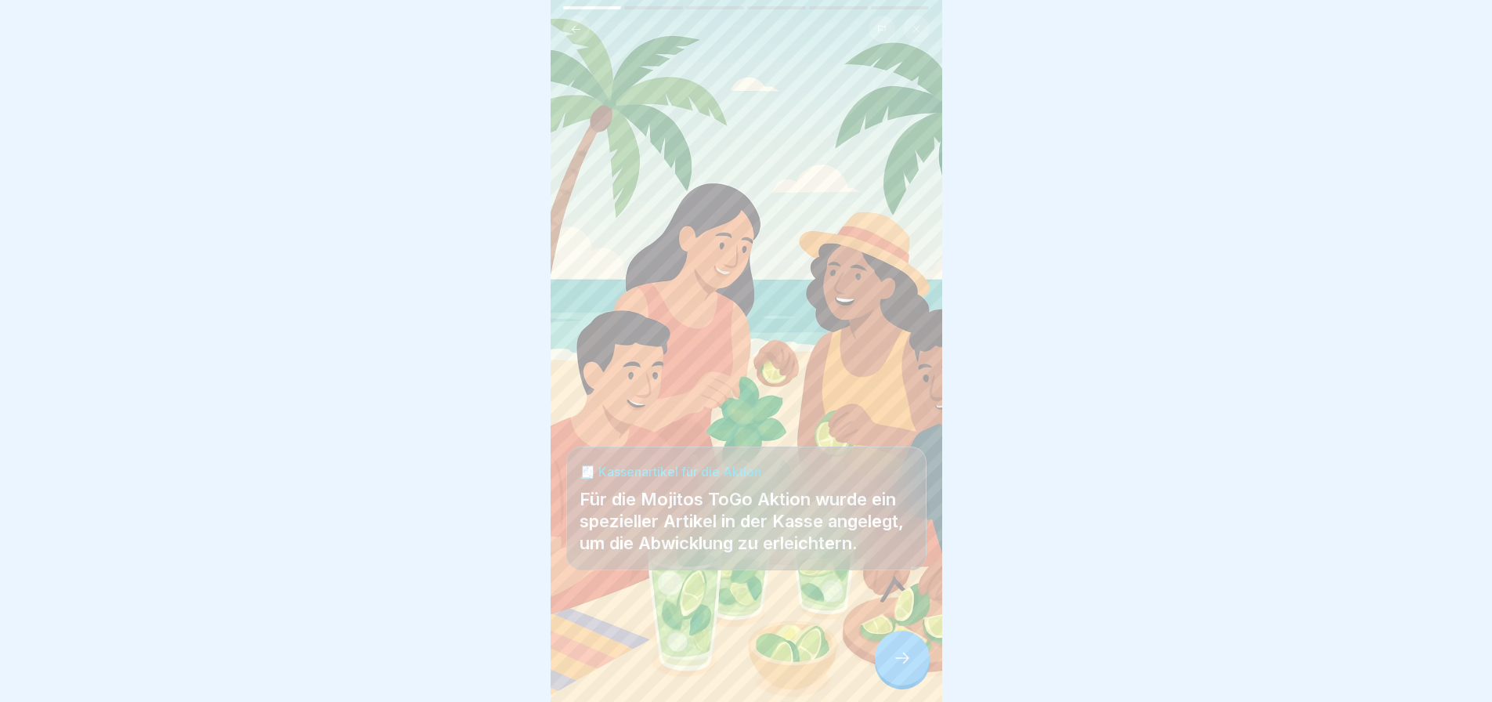
click at [913, 682] on div at bounding box center [902, 658] width 55 height 55
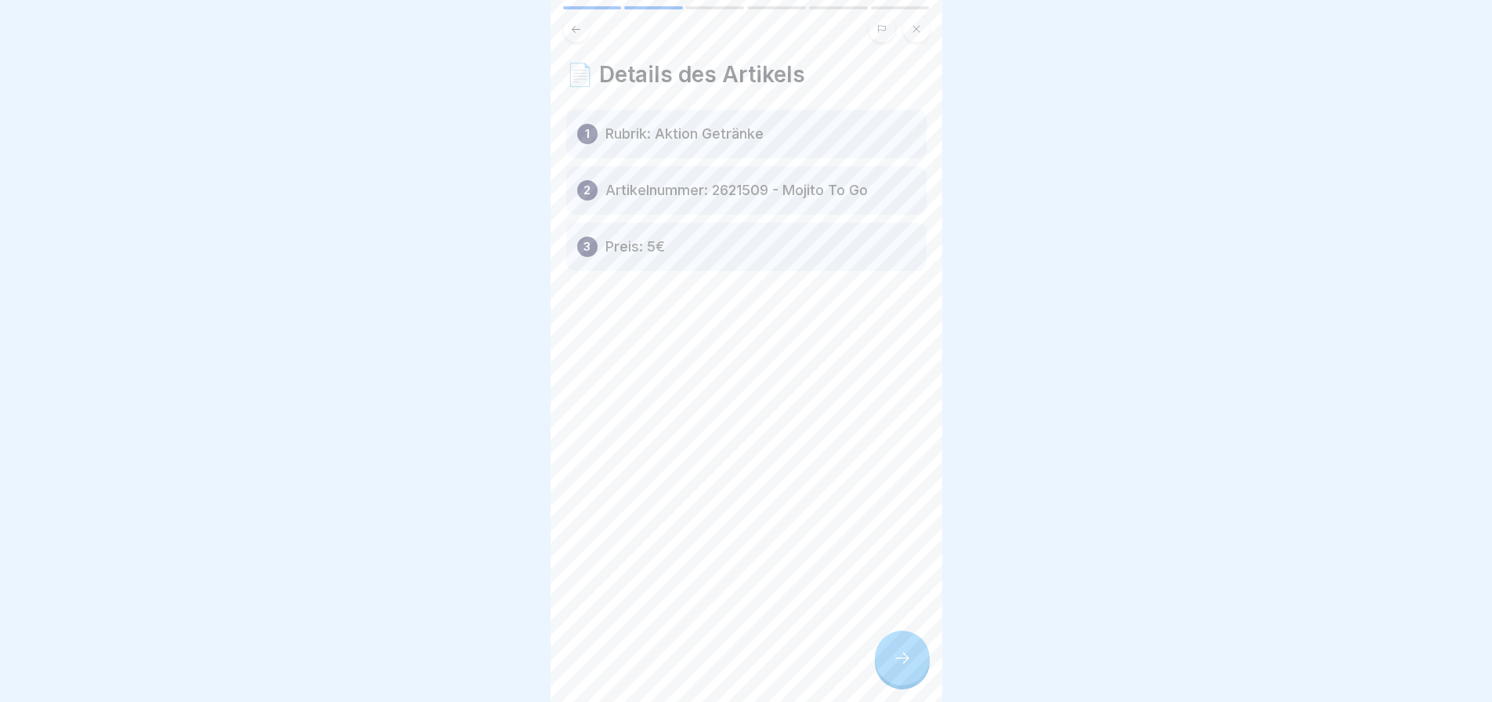
click at [907, 666] on icon at bounding box center [902, 658] width 19 height 19
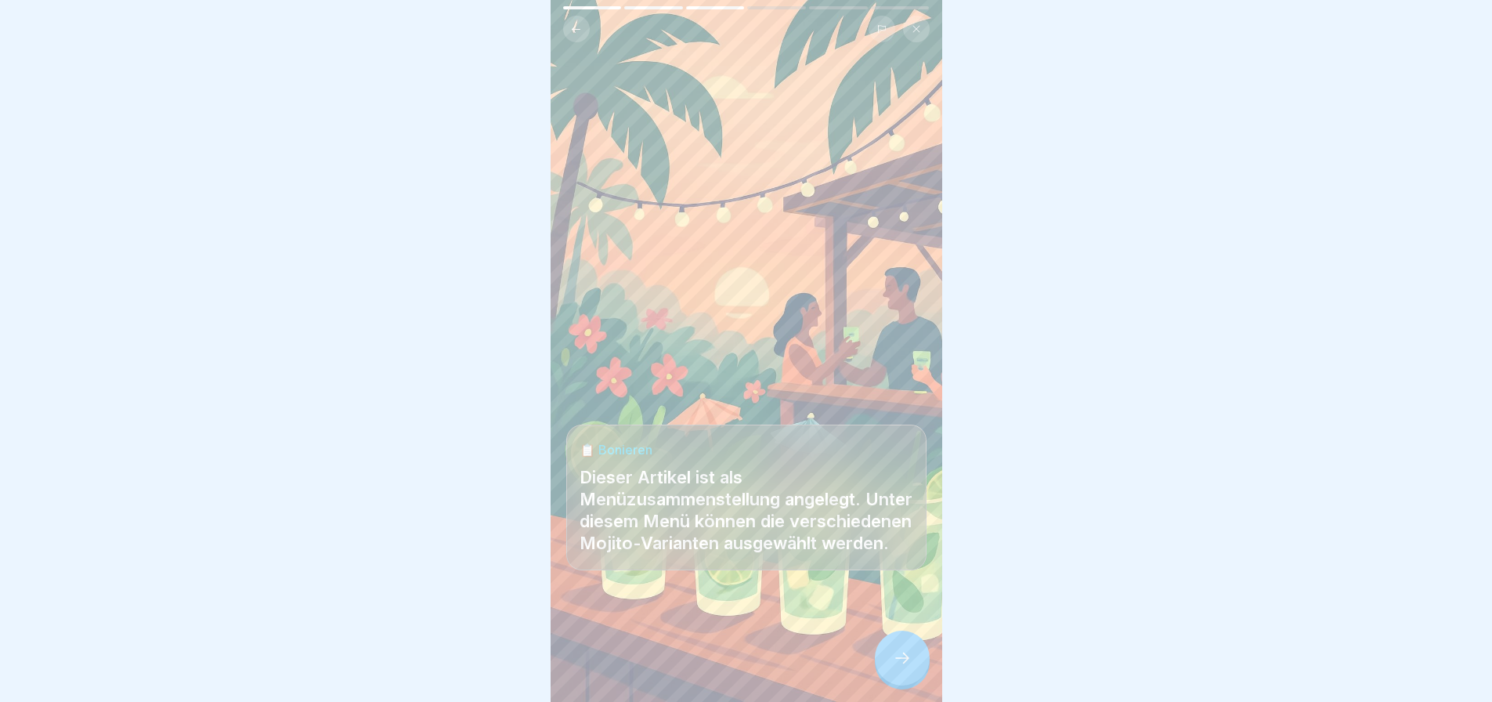
click at [905, 664] on icon at bounding box center [902, 658] width 19 height 19
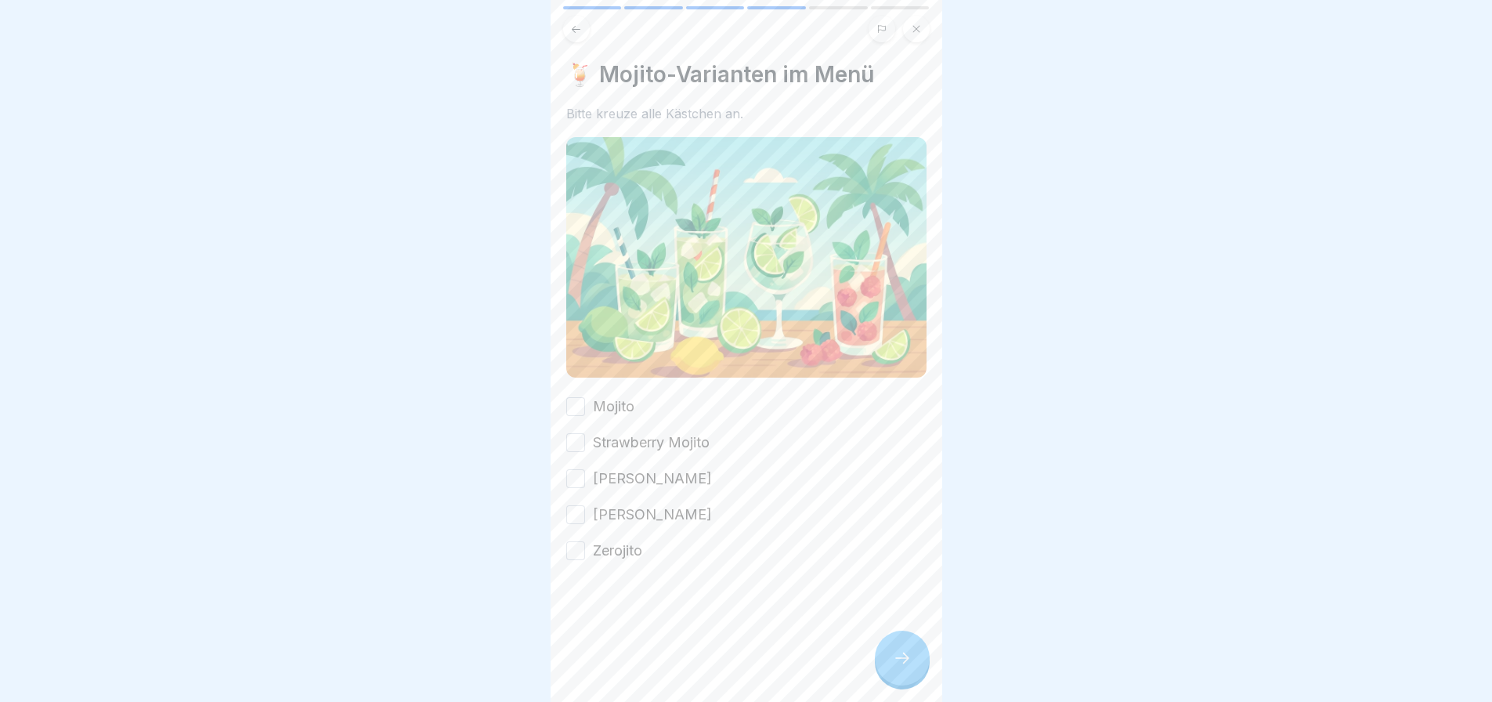
click at [593, 397] on label "Mojito" at bounding box center [614, 406] width 42 height 20
click at [585, 397] on button "Mojito" at bounding box center [575, 406] width 19 height 19
click at [590, 432] on div "Strawberry Mojito" at bounding box center [637, 442] width 143 height 20
click at [589, 468] on div "[PERSON_NAME]" at bounding box center [639, 478] width 146 height 20
click at [581, 444] on div "Strawberry Mojito" at bounding box center [637, 442] width 143 height 20
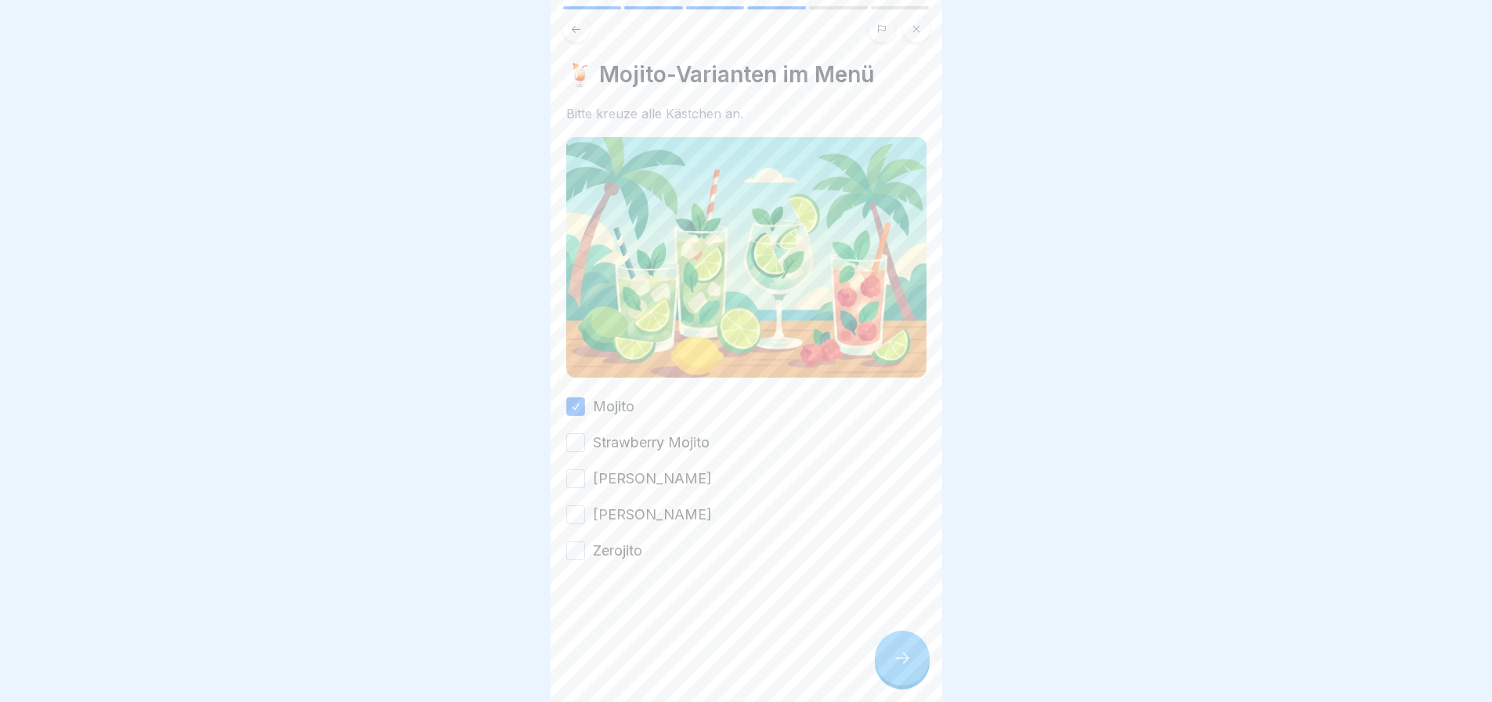
drag, startPoint x: 583, startPoint y: 468, endPoint x: 574, endPoint y: 427, distance: 42.4
click at [582, 469] on button "[PERSON_NAME]" at bounding box center [575, 478] width 19 height 19
click at [574, 433] on button "Strawberry Mojito" at bounding box center [575, 442] width 19 height 19
click at [577, 505] on button "[PERSON_NAME]" at bounding box center [575, 514] width 19 height 19
drag, startPoint x: 582, startPoint y: 539, endPoint x: 658, endPoint y: 568, distance: 81.3
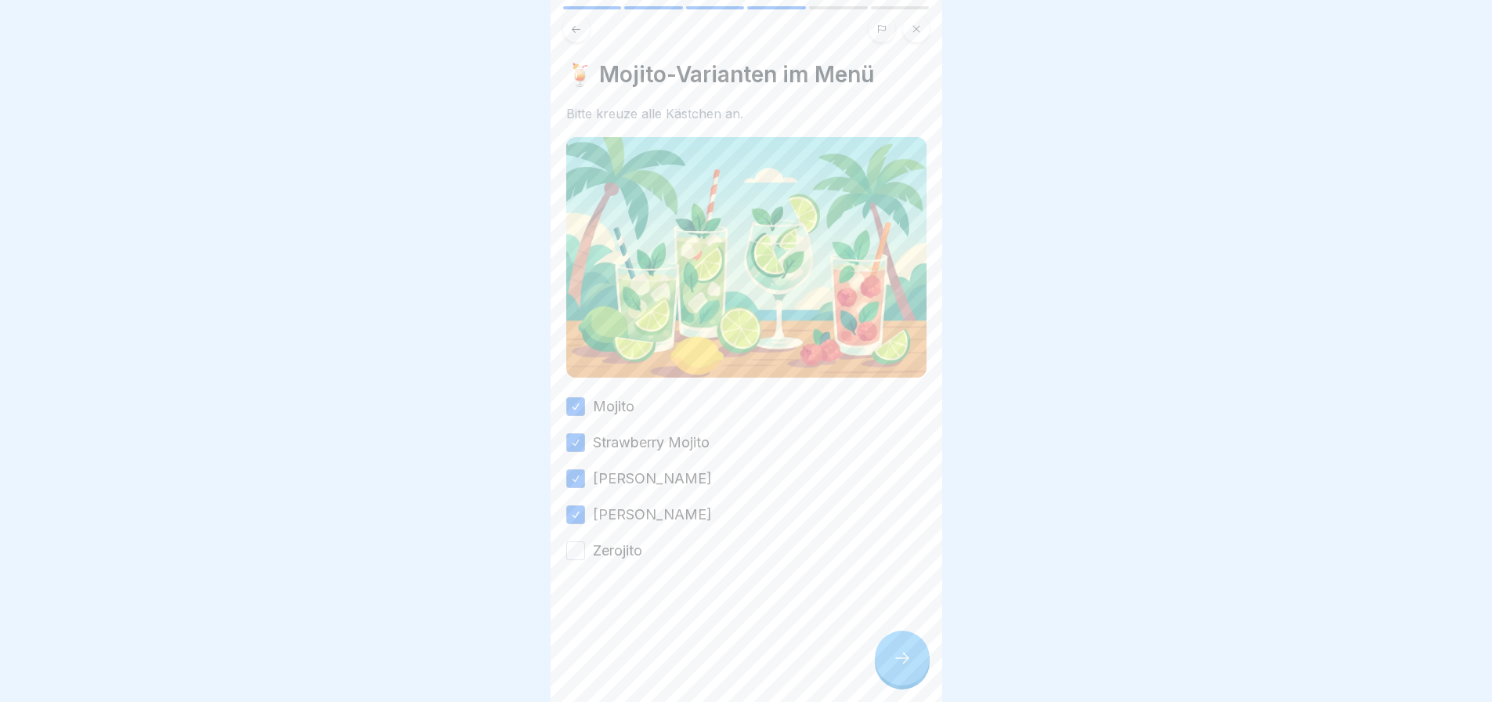
click at [583, 541] on button "Zerojito" at bounding box center [575, 550] width 19 height 19
click at [909, 661] on div at bounding box center [902, 658] width 55 height 55
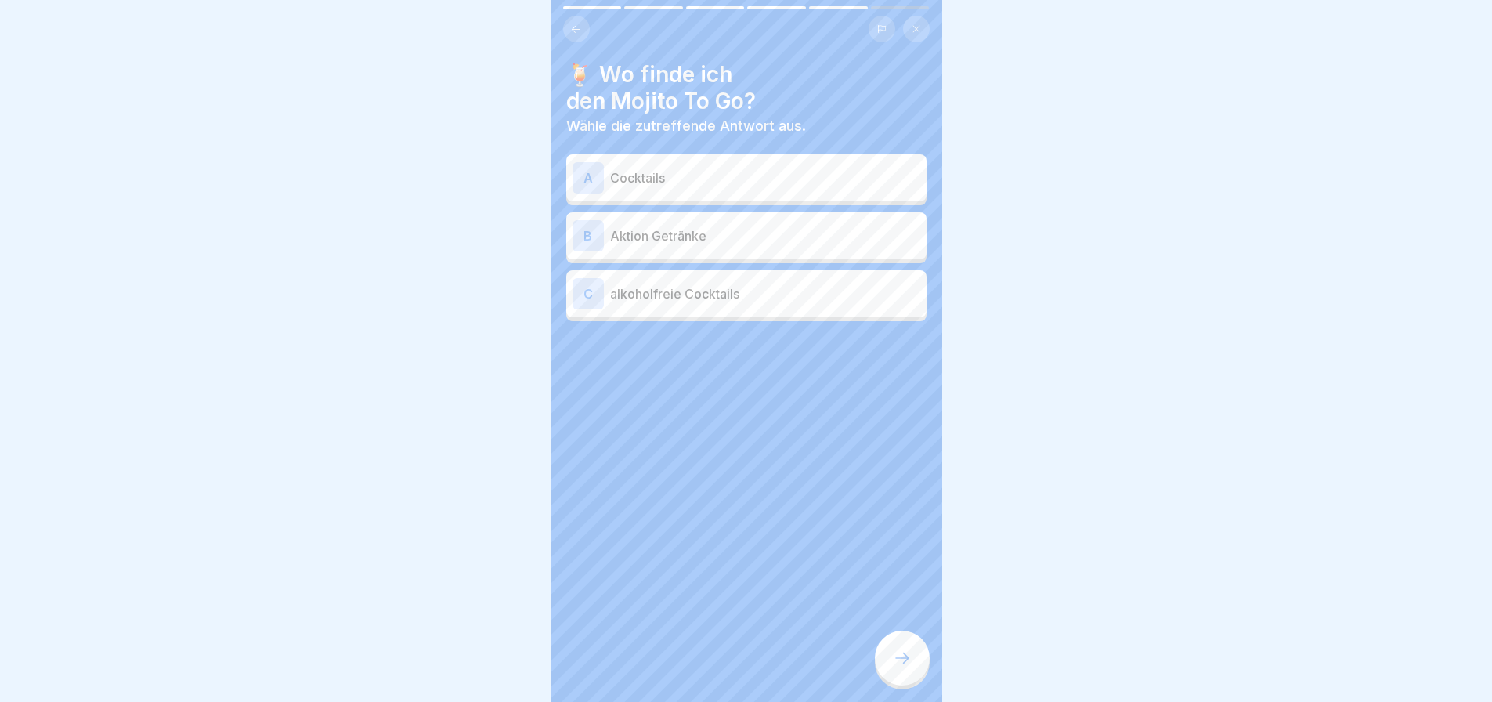
click at [817, 250] on div "B Aktion Getränke" at bounding box center [747, 235] width 348 height 31
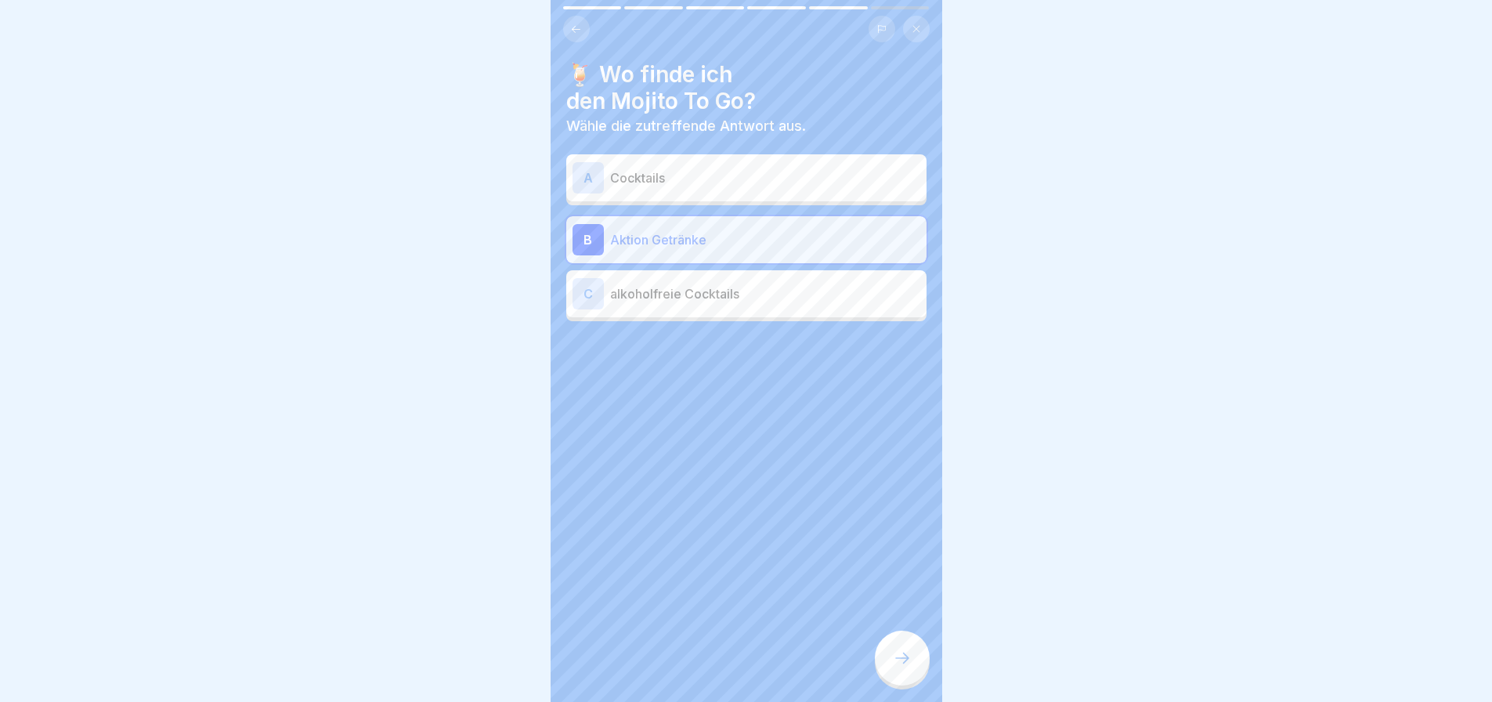
click at [909, 655] on div at bounding box center [902, 658] width 55 height 55
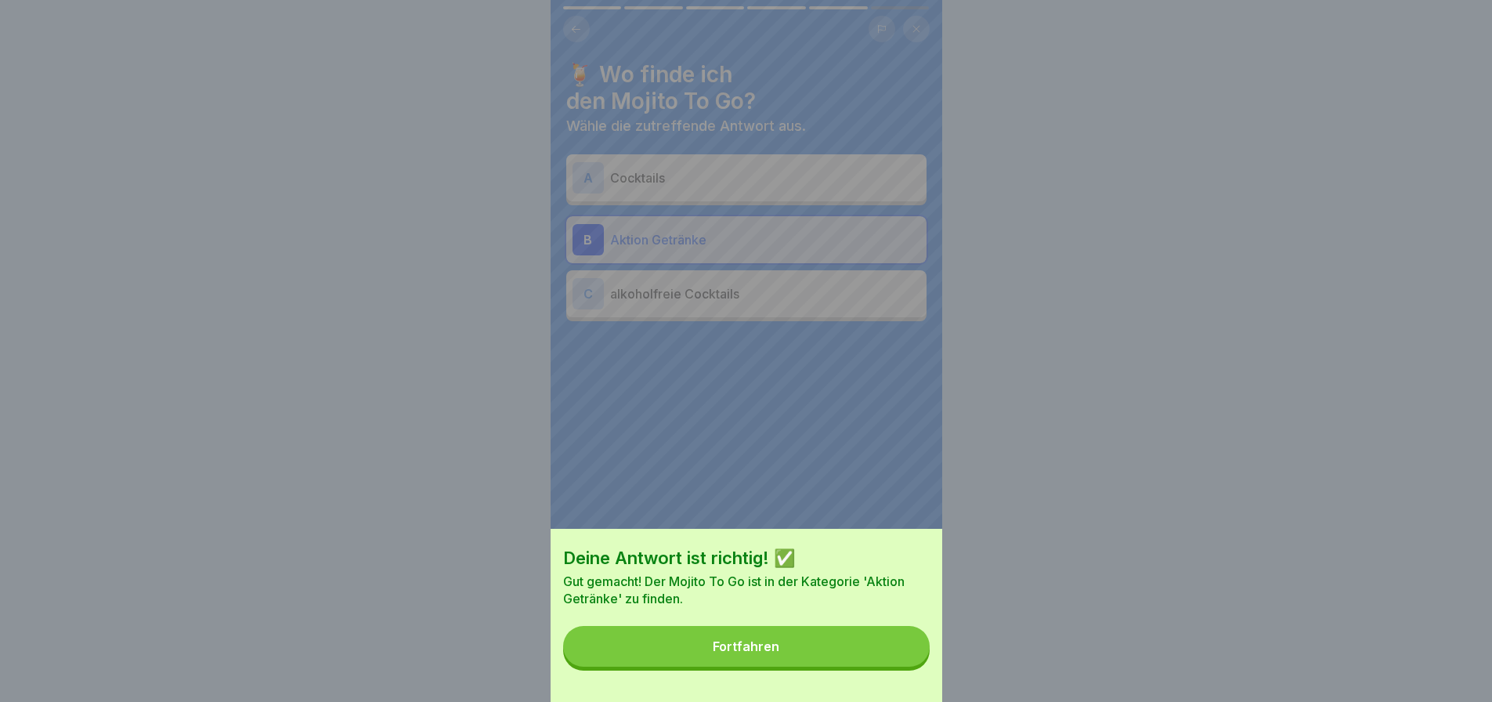
click at [900, 663] on button "Fortfahren" at bounding box center [746, 646] width 367 height 41
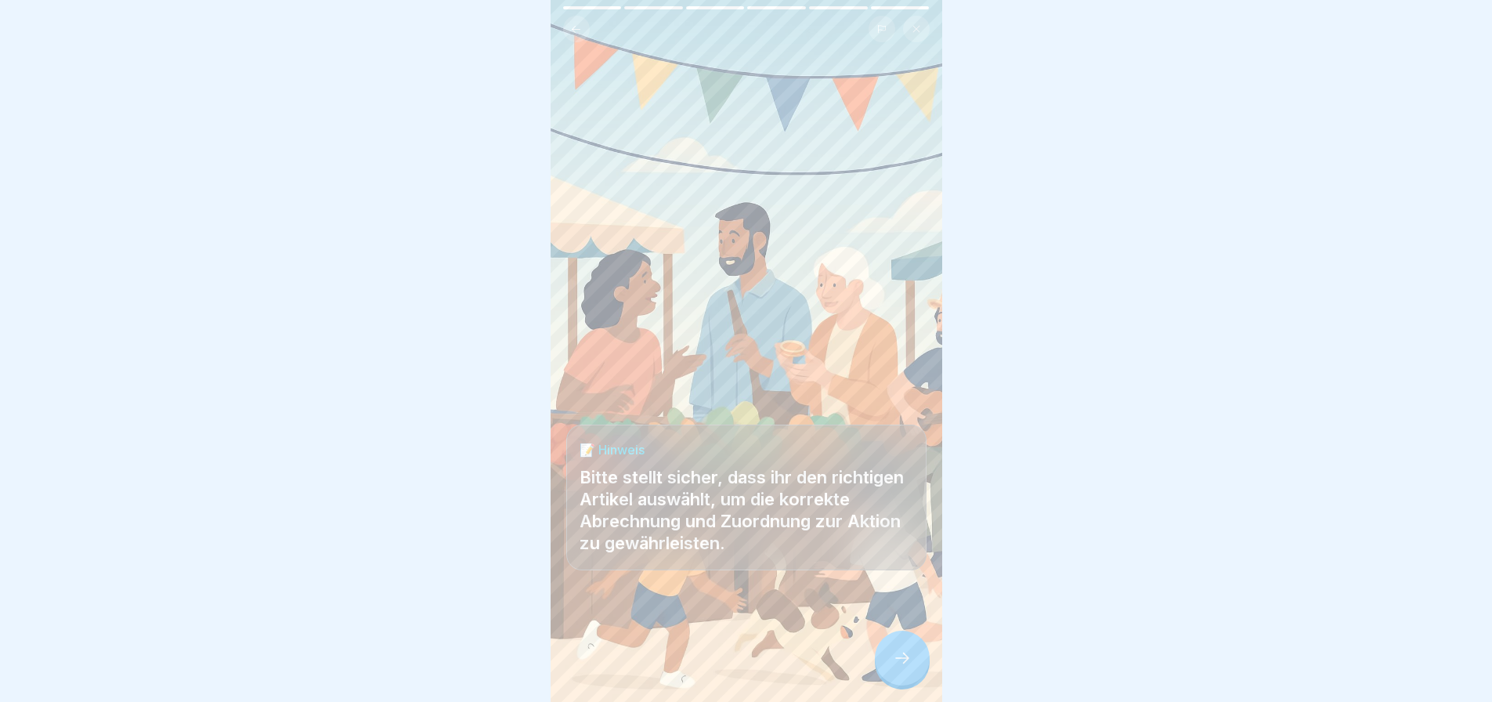
click at [904, 660] on div at bounding box center [902, 658] width 55 height 55
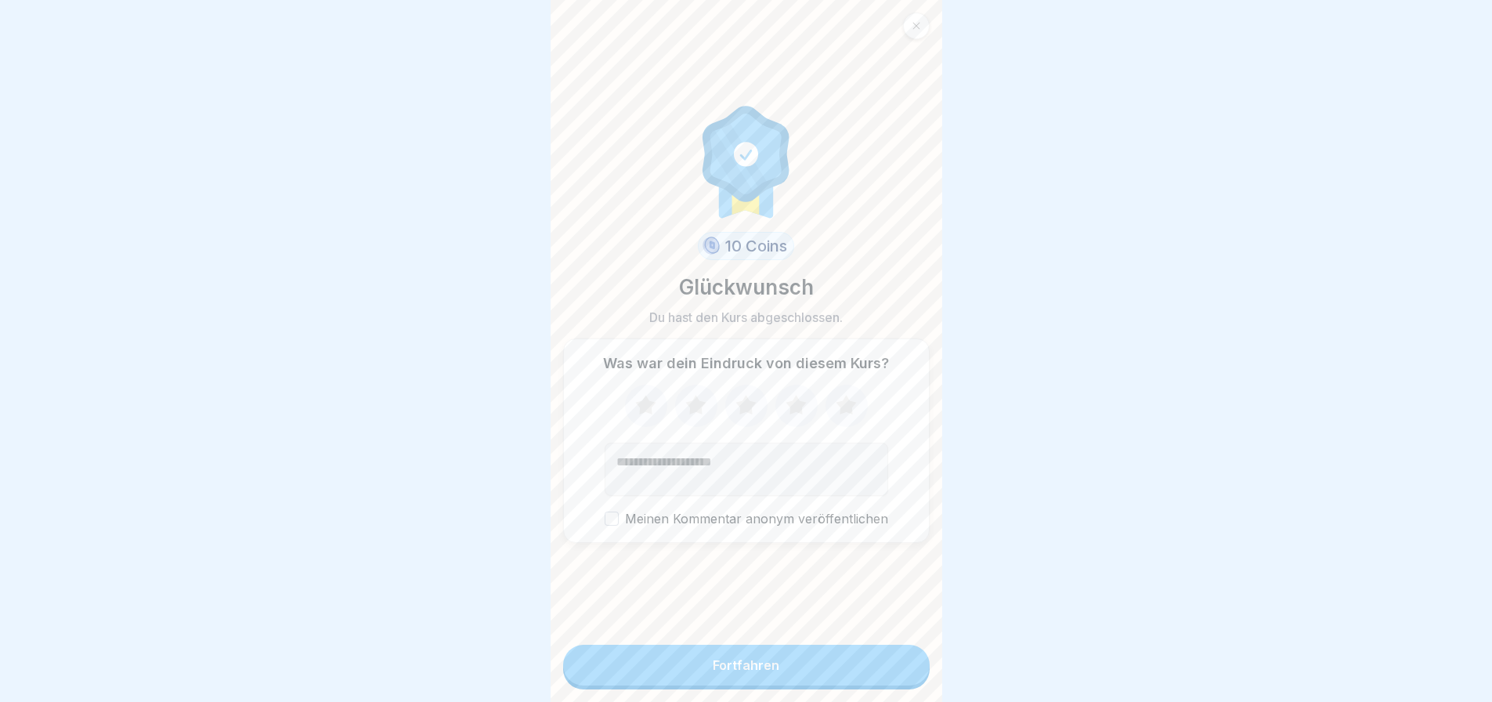
click at [836, 671] on button "Fortfahren" at bounding box center [746, 665] width 367 height 41
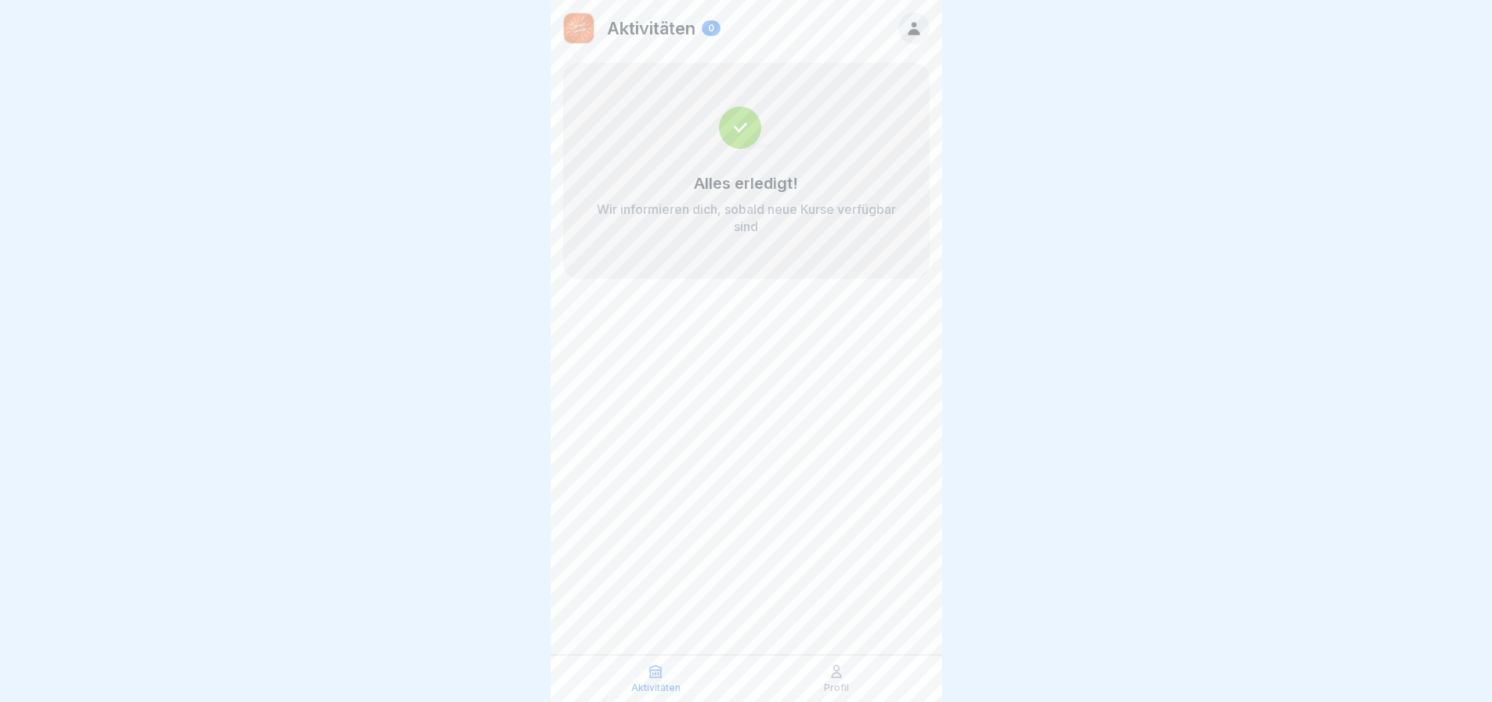
click at [781, 213] on p "Wir informieren dich, sobald neue Kurse verfügbar sind" at bounding box center [747, 218] width 304 height 34
click at [689, 687] on div "Aktivitäten" at bounding box center [655, 678] width 173 height 30
